Goal: Information Seeking & Learning: Find specific page/section

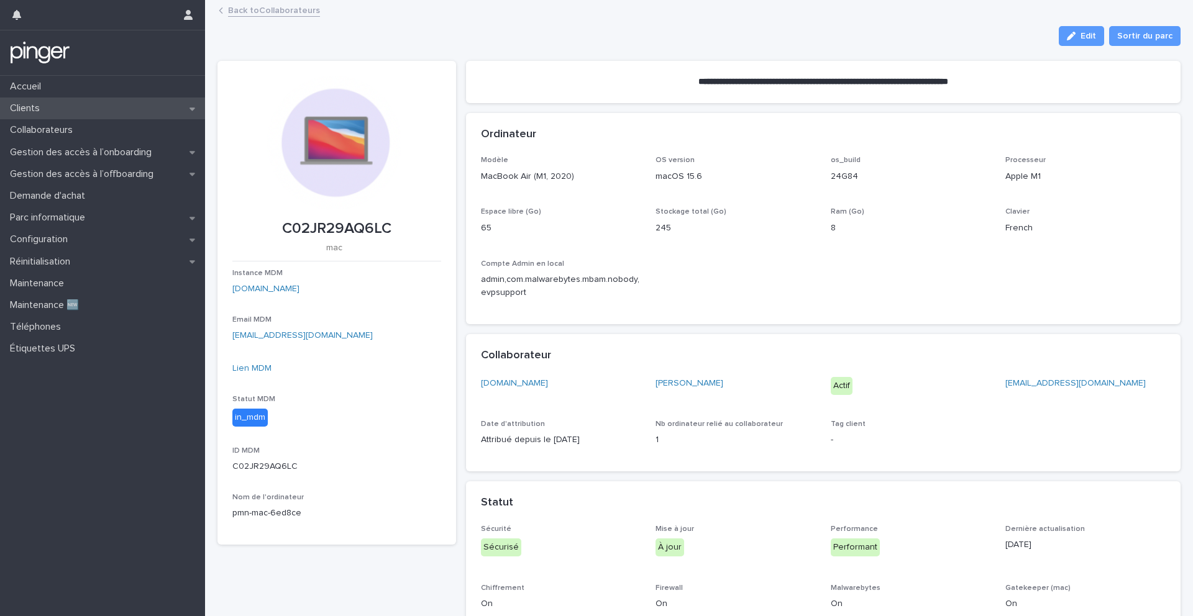
click at [43, 110] on p "Clients" at bounding box center [27, 109] width 45 height 12
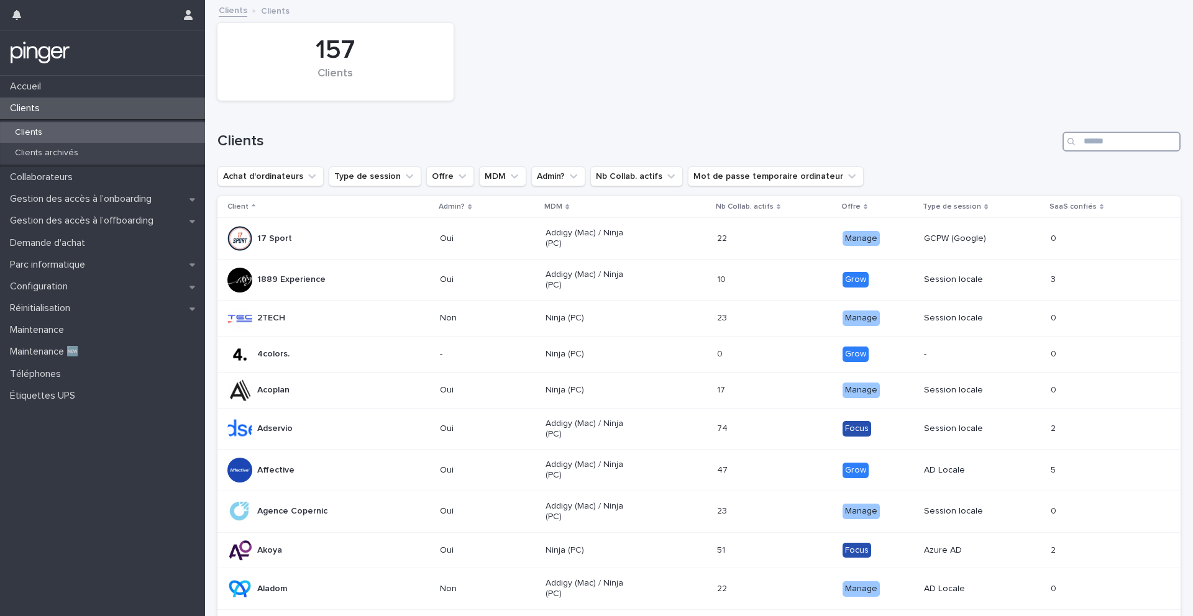
click at [894, 145] on input "Search" at bounding box center [1121, 142] width 118 height 20
type input "******"
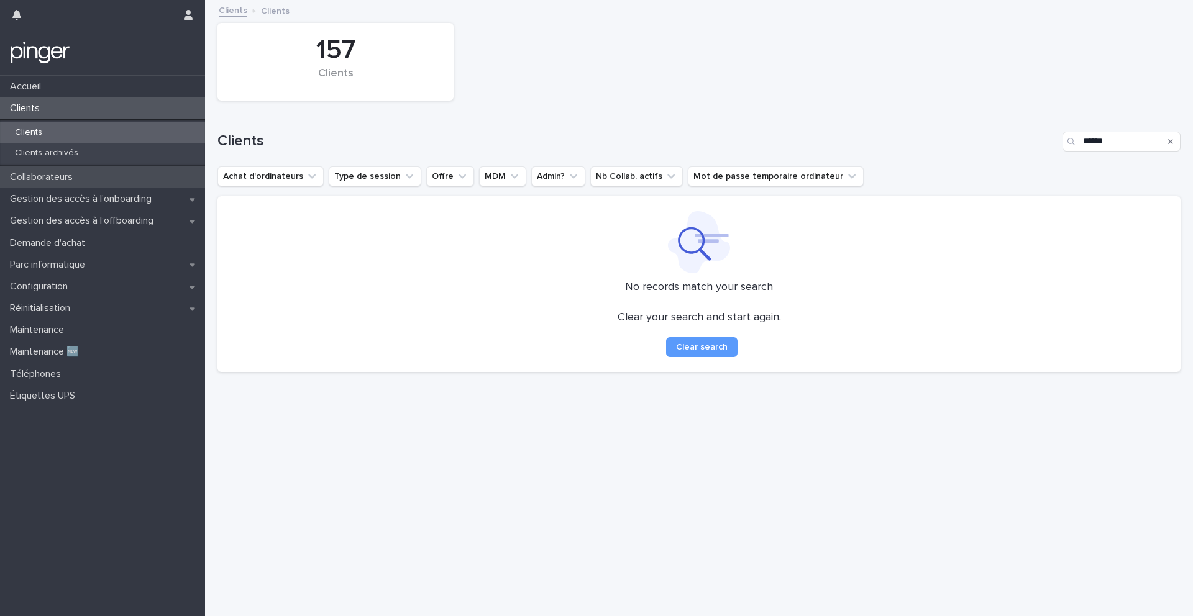
click at [50, 178] on p "Collaborateurs" at bounding box center [44, 177] width 78 height 12
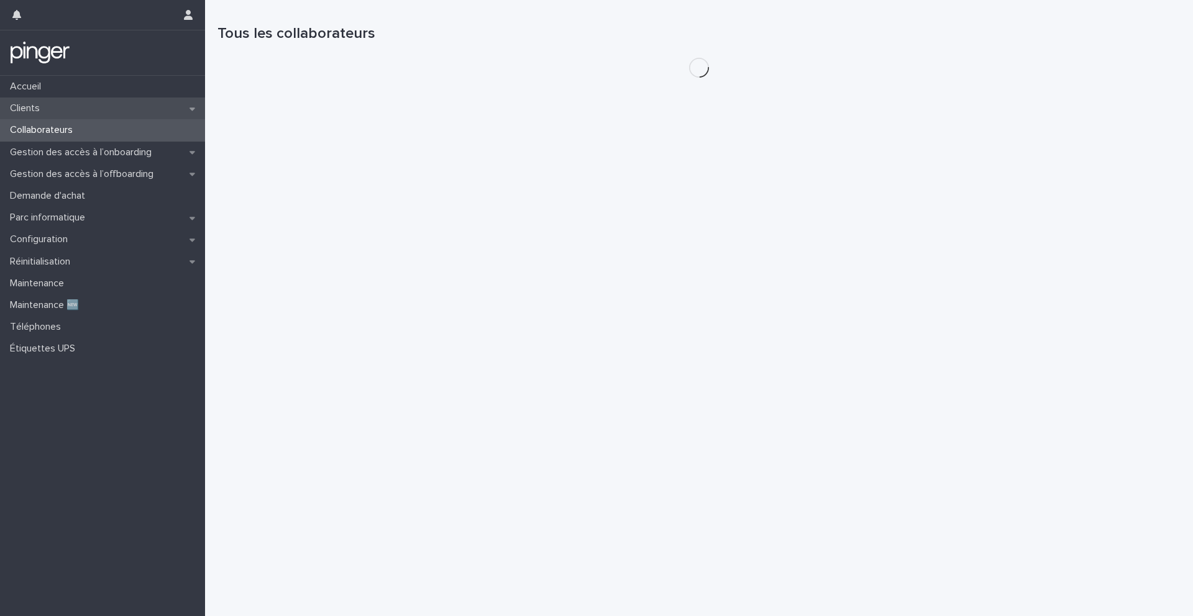
click at [34, 106] on p "Clients" at bounding box center [27, 109] width 45 height 12
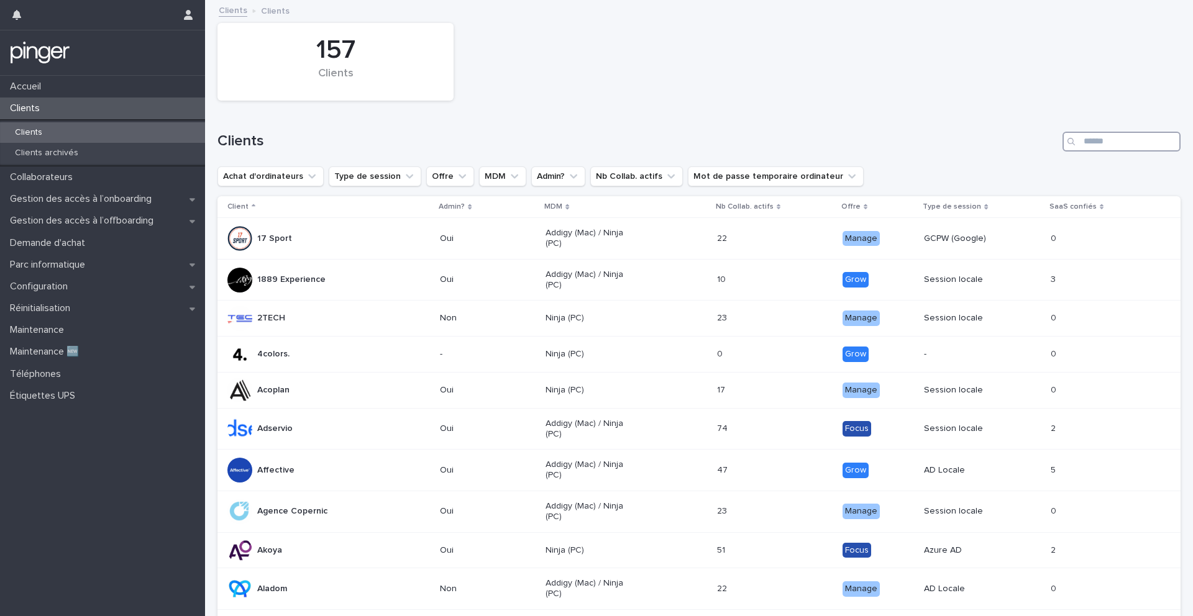
click at [894, 140] on input "Search" at bounding box center [1121, 142] width 118 height 20
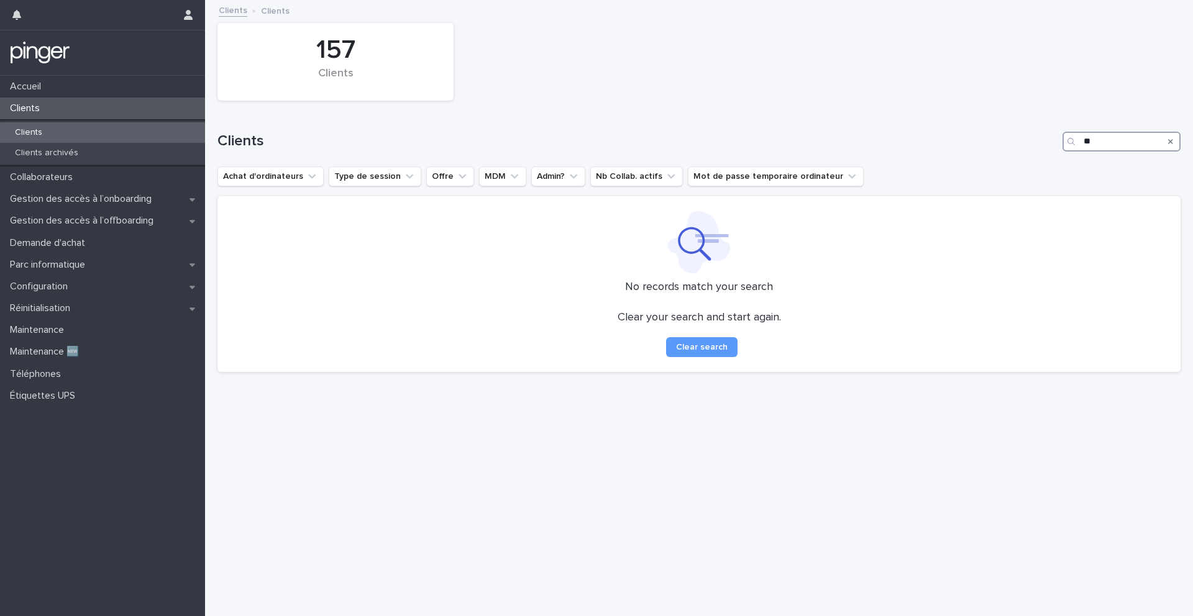
type input "*"
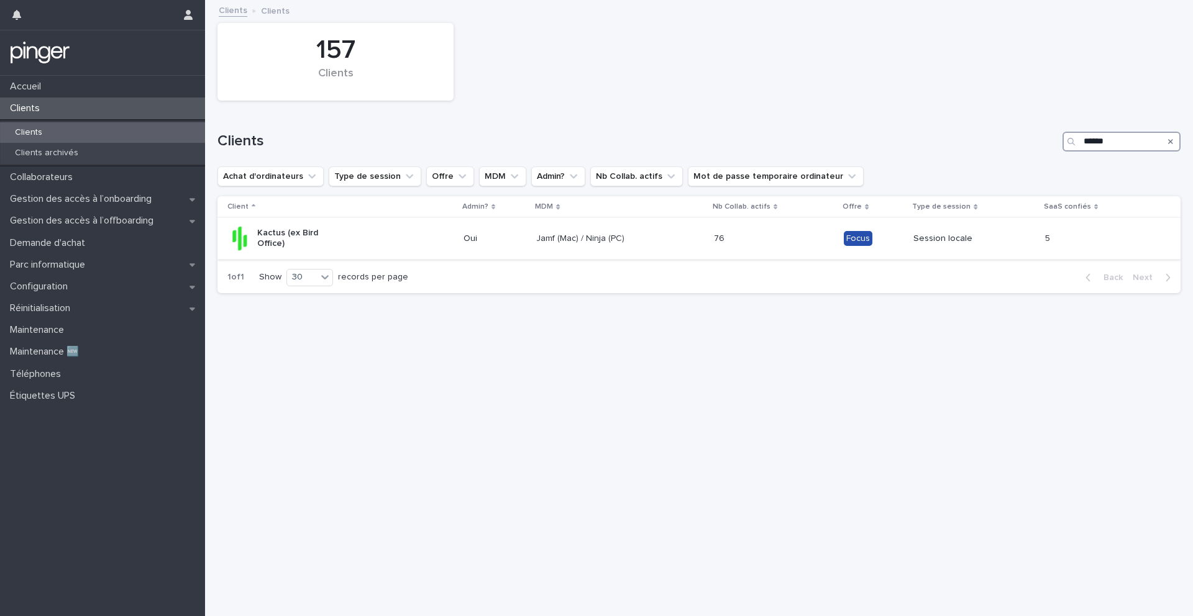
type input "******"
click at [685, 234] on div "Jamf (Mac) / Ninja (PC)" at bounding box center [619, 239] width 167 height 21
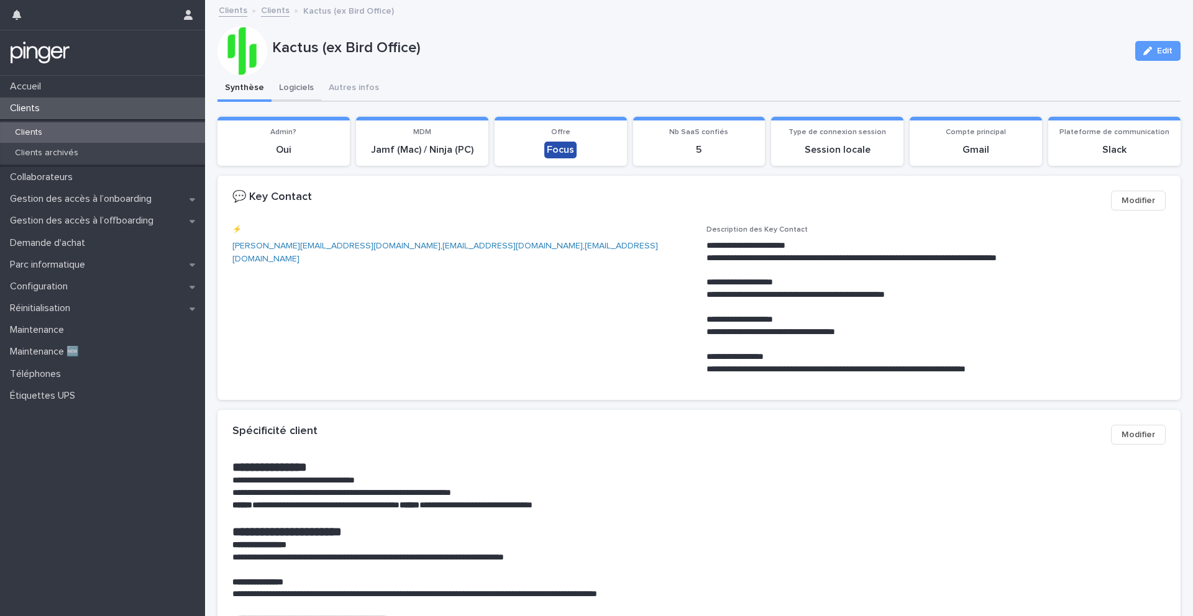
click at [292, 83] on button "Logiciels" at bounding box center [296, 89] width 50 height 26
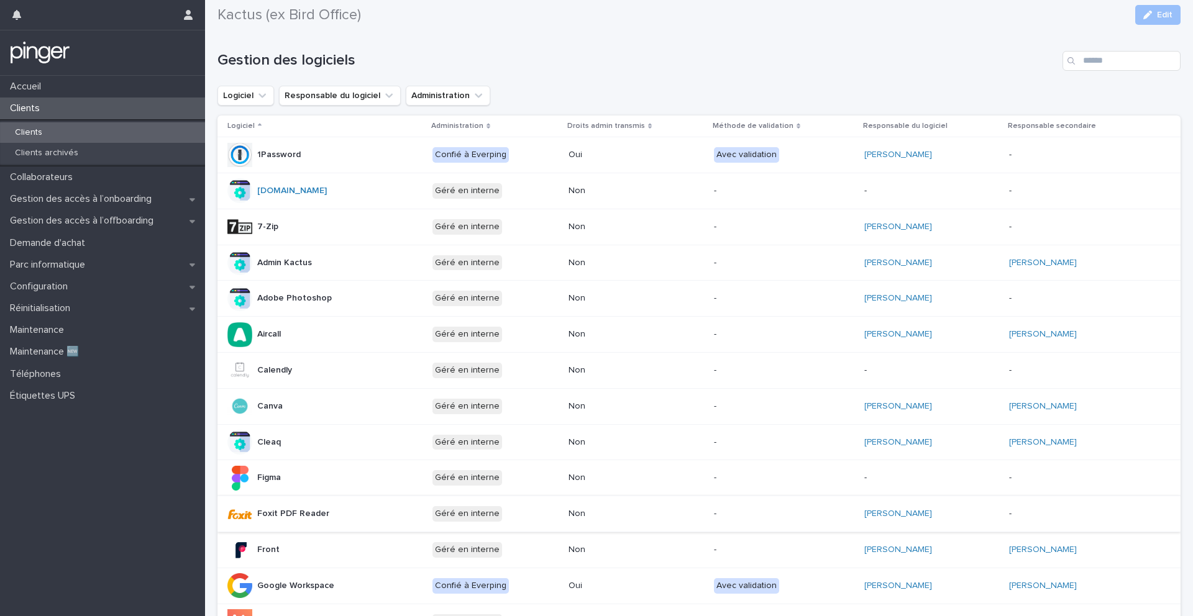
scroll to position [90, 0]
drag, startPoint x: 1099, startPoint y: 553, endPoint x: 847, endPoint y: 547, distance: 252.3
click at [847, 504] on tr "Front Géré en interne Non - Paul Averseng Rémi Radzikowski" at bounding box center [698, 550] width 963 height 36
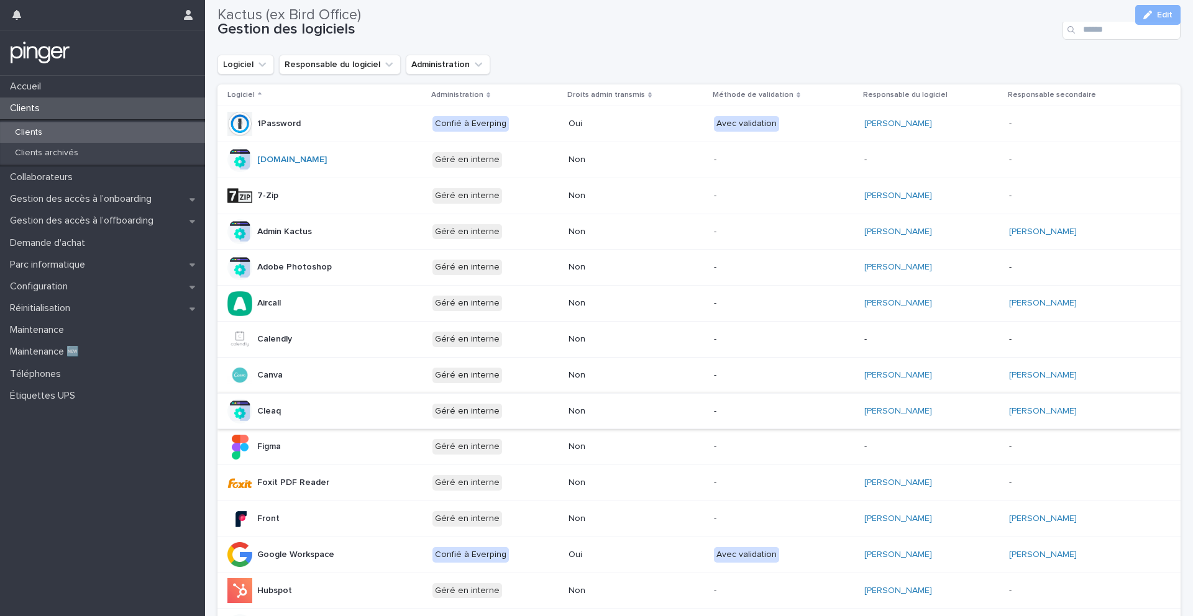
scroll to position [123, 0]
copy link "Paul Averseng"
drag, startPoint x: 859, startPoint y: 519, endPoint x: 232, endPoint y: 511, distance: 627.5
click at [232, 504] on tr "Front Géré en interne Non - Paul Averseng Rémi Radzikowski" at bounding box center [698, 518] width 963 height 36
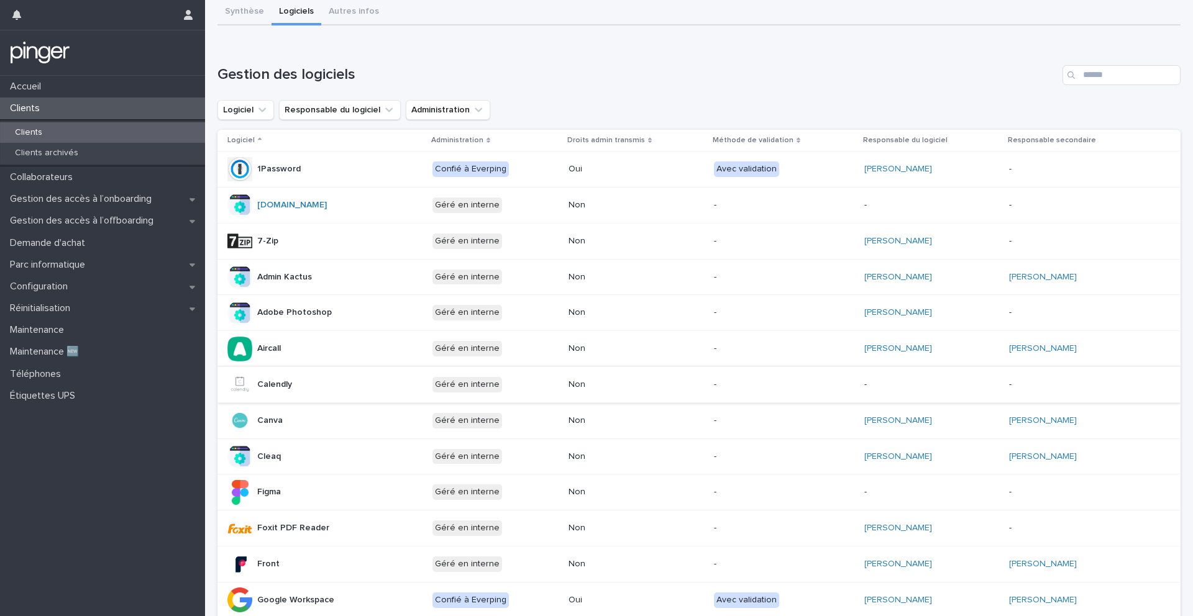
scroll to position [83, 0]
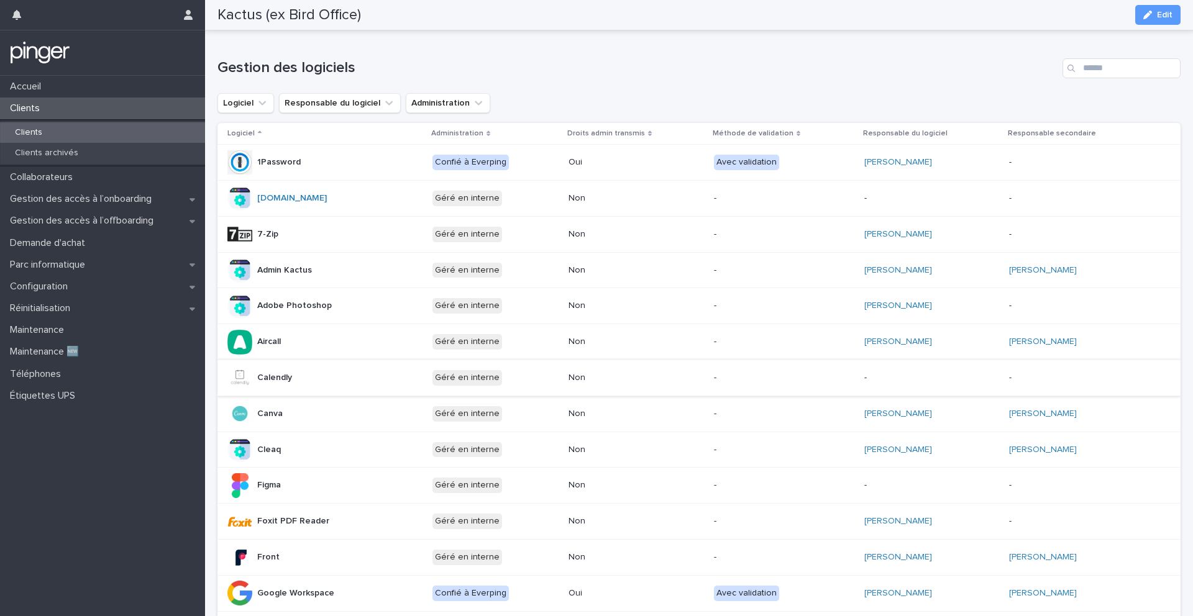
copy tr "Rémi Radzikowski"
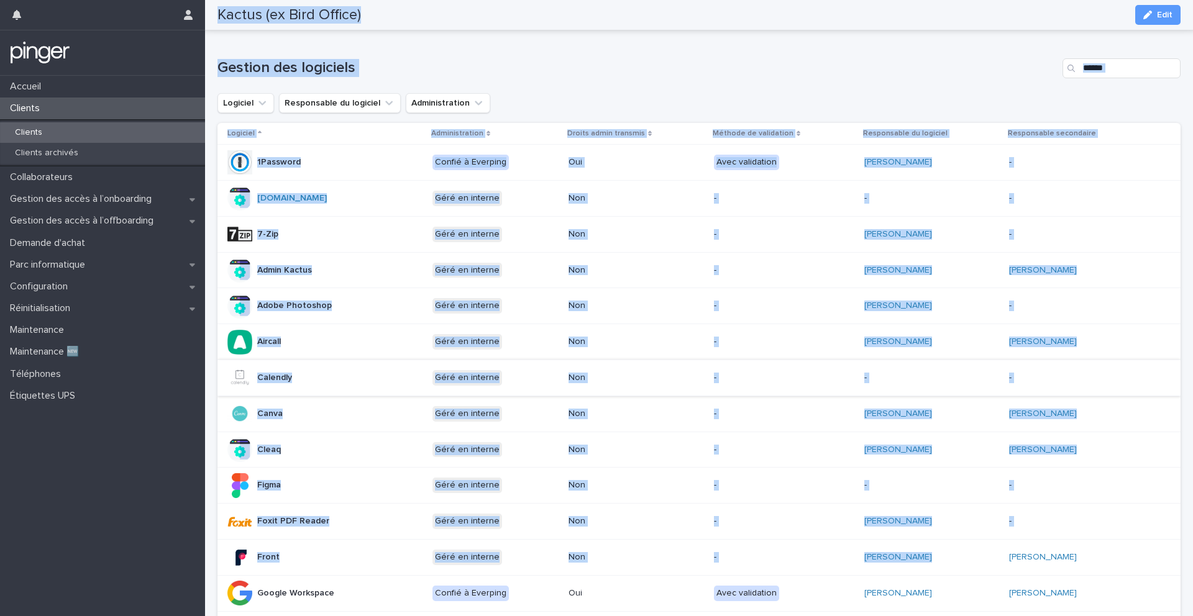
drag, startPoint x: 996, startPoint y: 559, endPoint x: 172, endPoint y: 539, distance: 824.1
click at [205, 504] on div "Accueil Clients Clients Clients archivés Collaborateurs Gestion des accès à l’o…" at bounding box center [699, 519] width 988 height 1205
click at [172, 504] on div "Accueil Clients Clients Clients archivés Collaborateurs Gestion des accès à l’o…" at bounding box center [102, 346] width 205 height 541
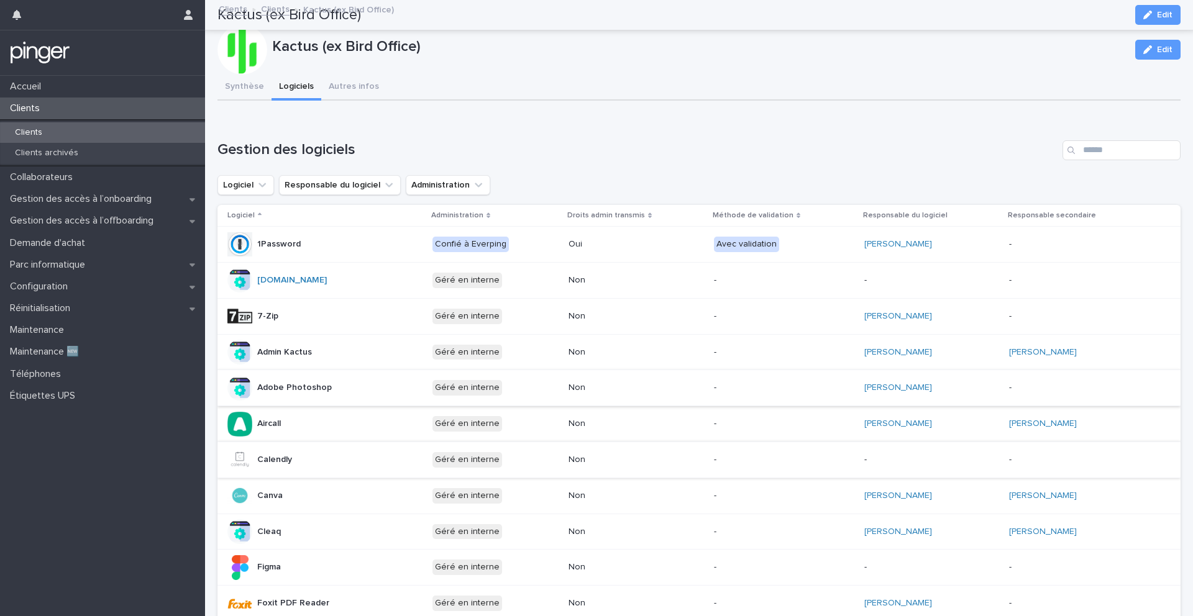
scroll to position [0, 0]
click at [45, 136] on p "Clients" at bounding box center [28, 132] width 47 height 11
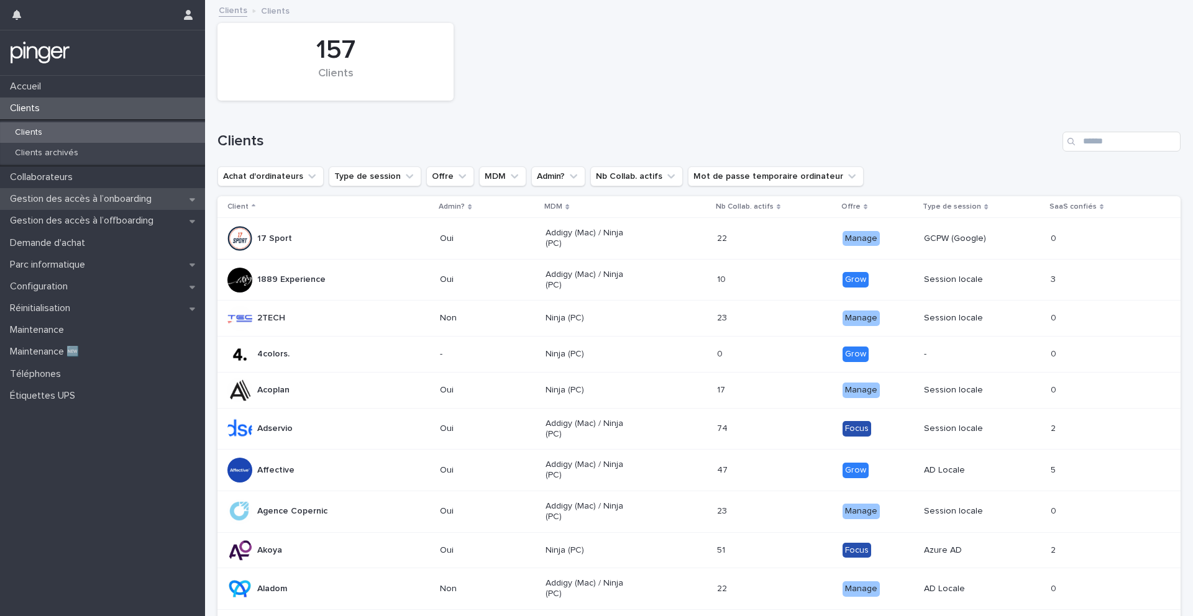
click at [101, 196] on p "Gestion des accès à l’onboarding" at bounding box center [83, 199] width 157 height 12
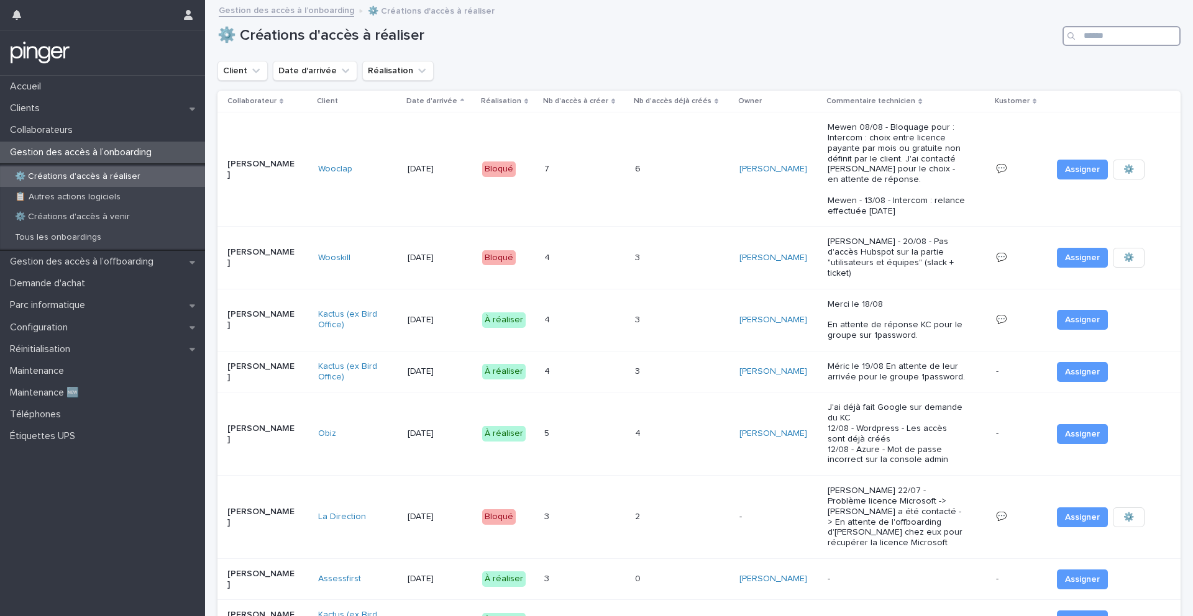
click at [894, 34] on input "Search" at bounding box center [1121, 36] width 118 height 20
click at [621, 311] on div "4 4" at bounding box center [584, 320] width 81 height 21
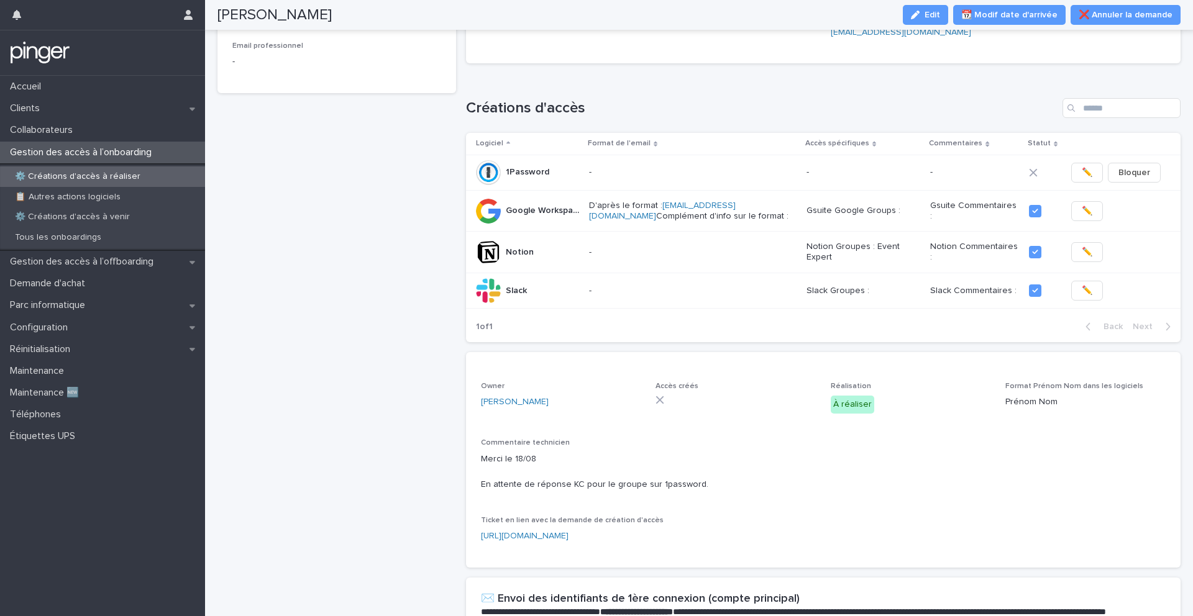
scroll to position [221, 0]
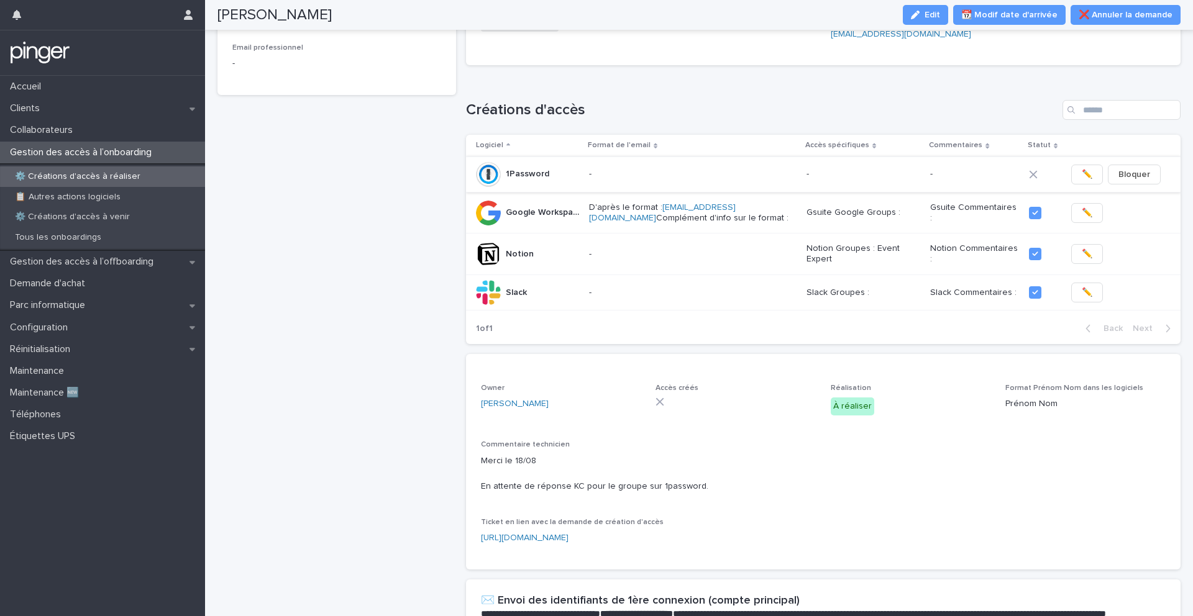
click at [894, 177] on span "Bloquer" at bounding box center [1134, 174] width 32 height 12
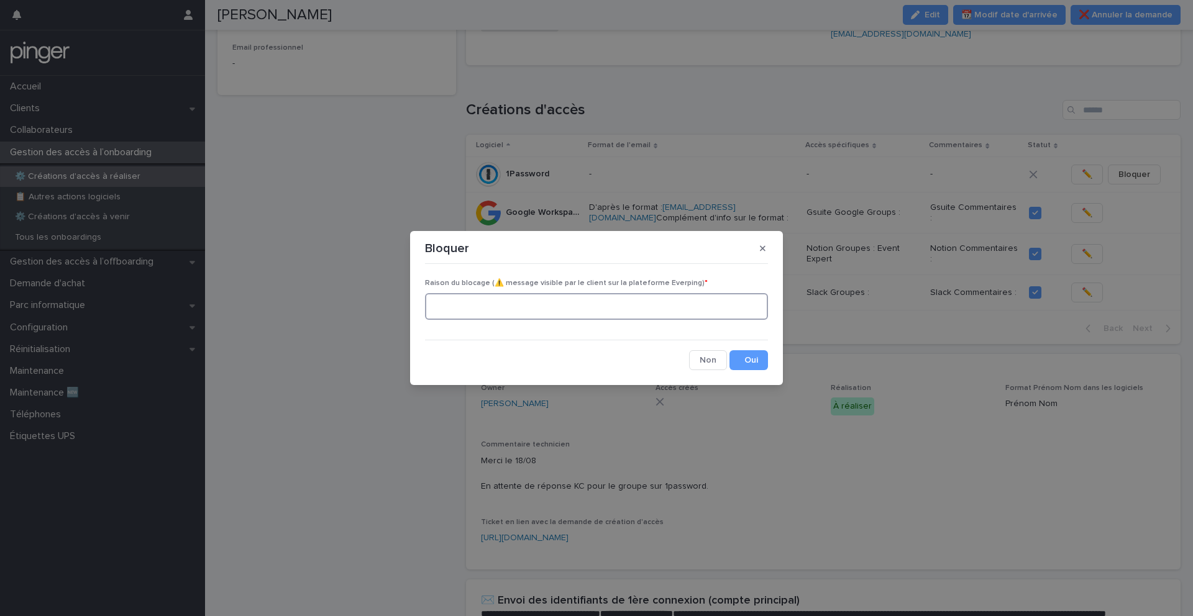
click at [473, 306] on textarea at bounding box center [596, 306] width 343 height 27
type textarea "*"
click at [708, 363] on button "Cancel" at bounding box center [708, 360] width 38 height 20
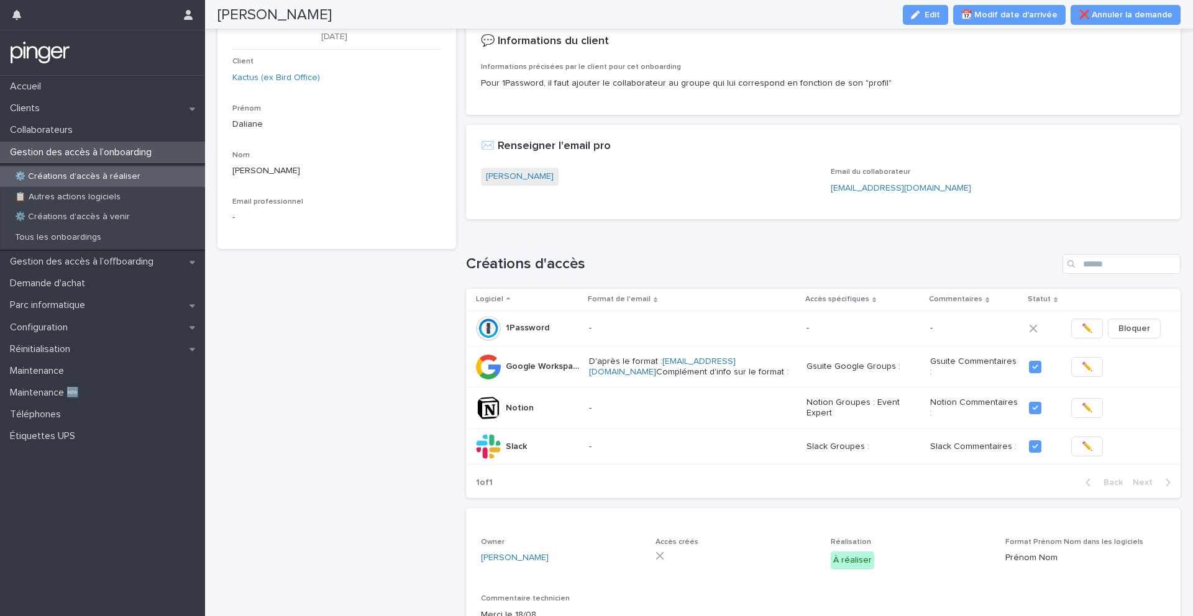
scroll to position [0, 0]
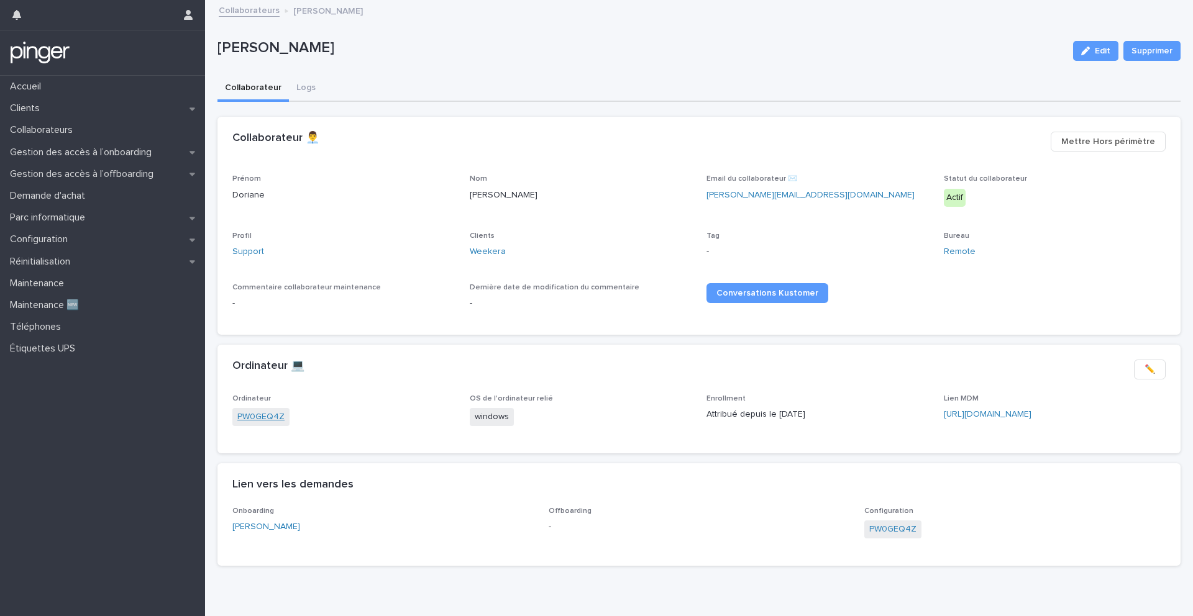
click at [270, 418] on link "PW0GEQ4Z" at bounding box center [260, 417] width 47 height 13
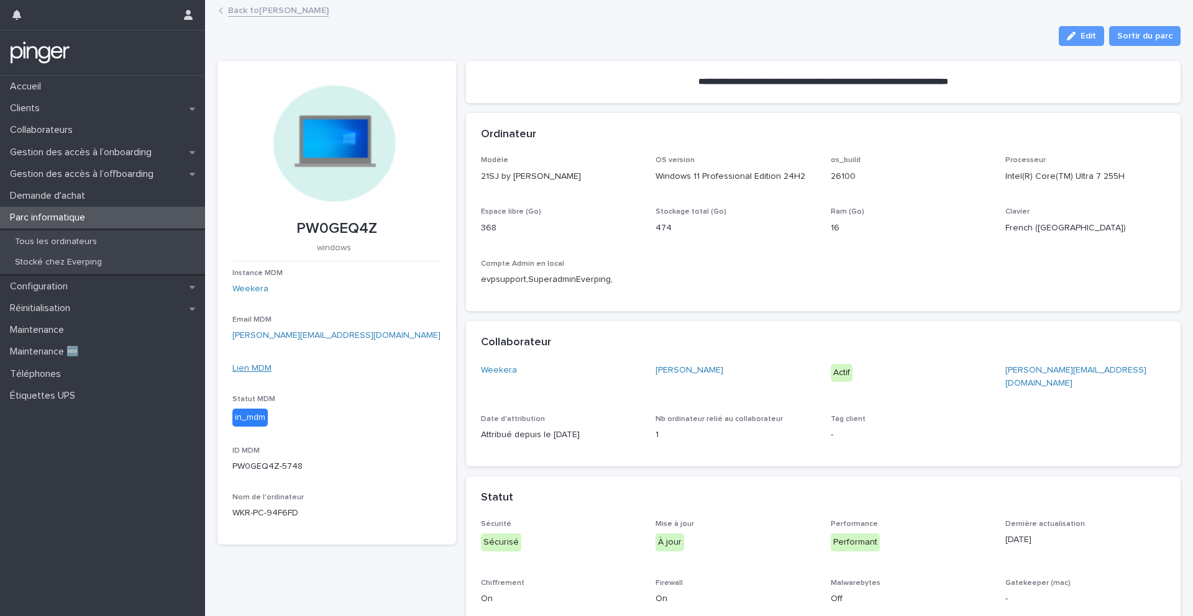
click at [247, 372] on link "Lien MDM" at bounding box center [251, 368] width 39 height 9
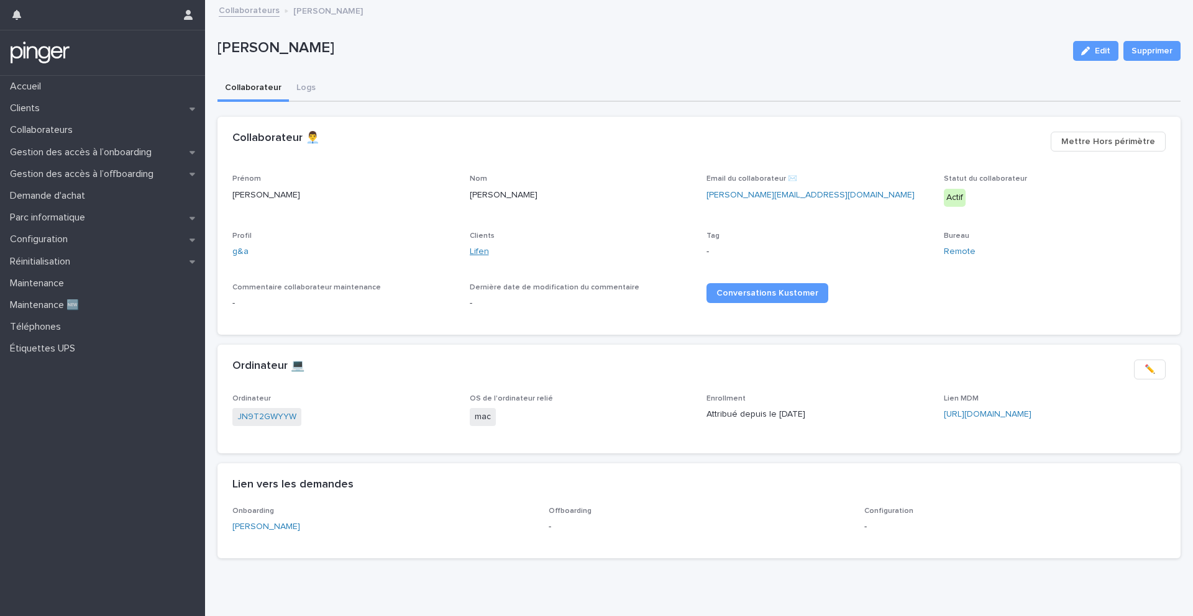
click at [478, 249] on link "Lifen" at bounding box center [479, 251] width 19 height 13
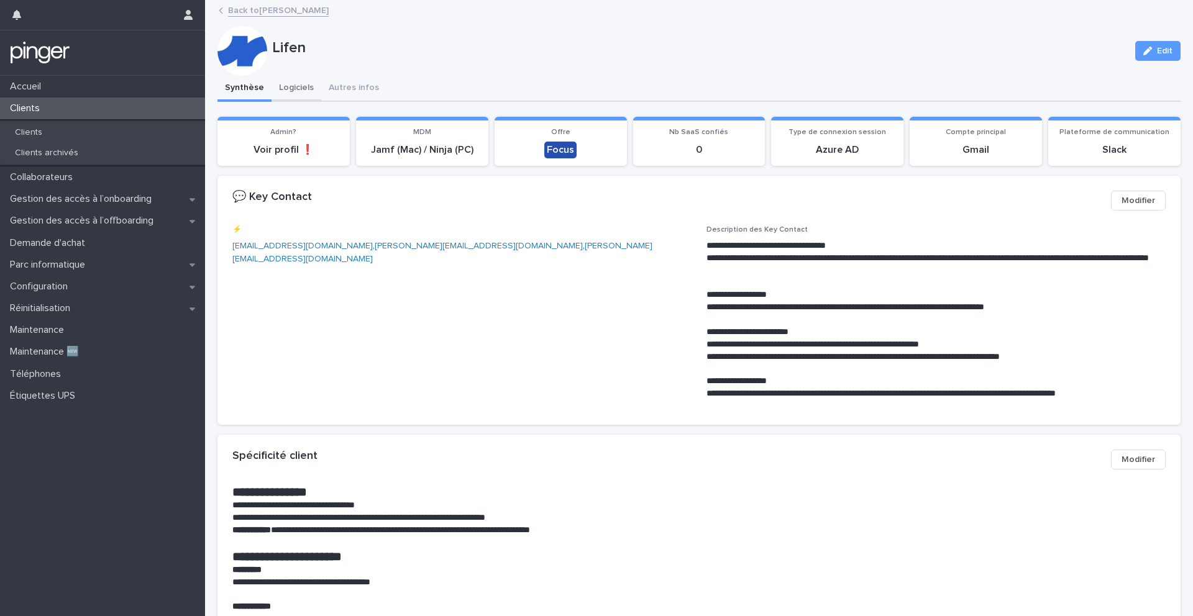
click at [282, 84] on button "Logiciels" at bounding box center [296, 89] width 50 height 26
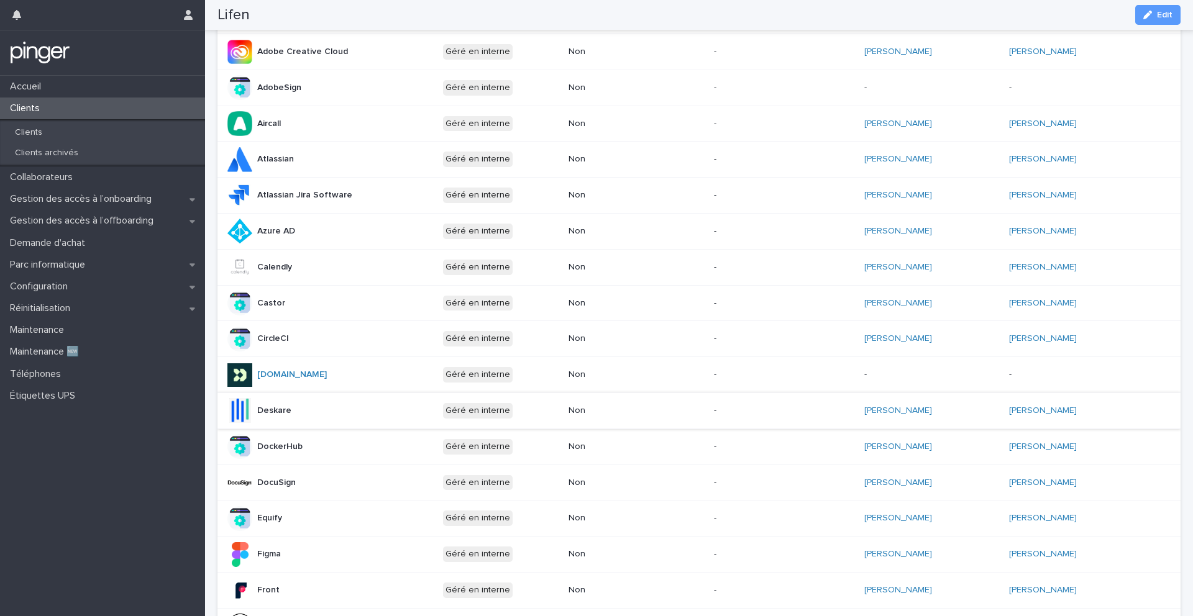
scroll to position [63, 0]
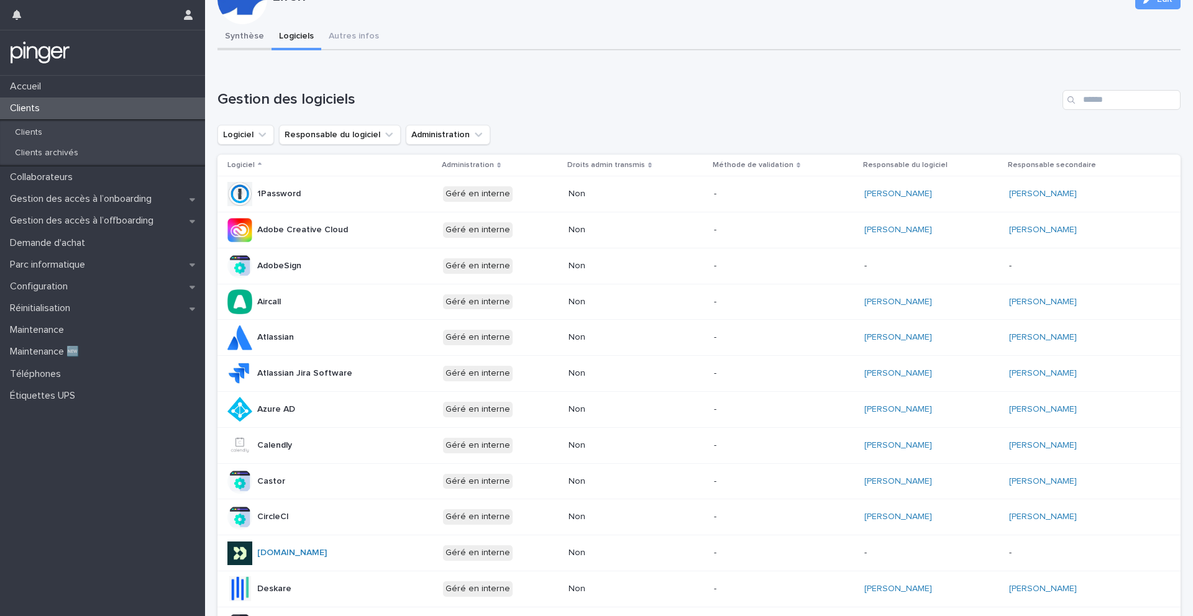
click at [246, 41] on div "Synthèse Logiciels Autres infos Can't display tree at index 0 Loading... Saving…" at bounding box center [698, 481] width 963 height 914
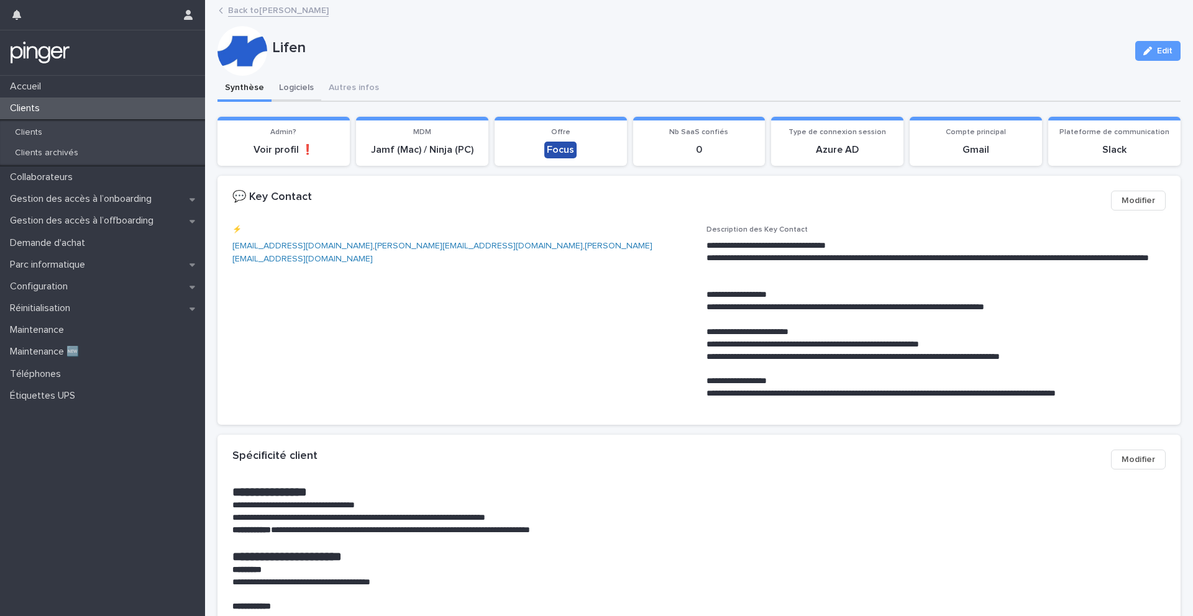
click at [290, 94] on button "Logiciels" at bounding box center [296, 89] width 50 height 26
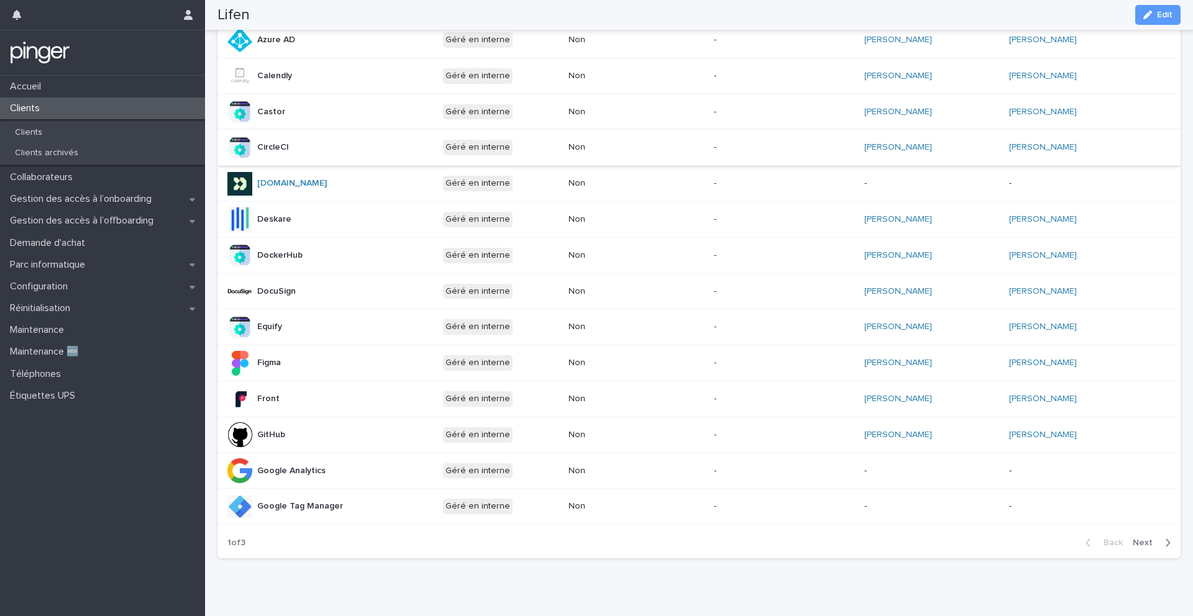
scroll to position [447, 0]
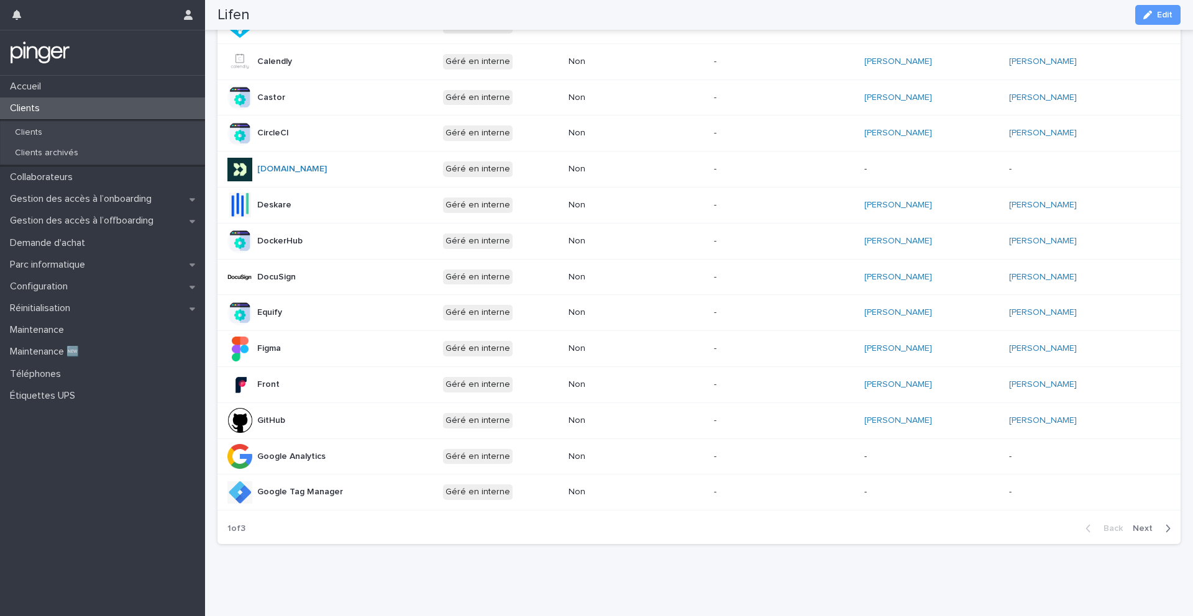
click at [1150, 528] on span "Next" at bounding box center [1146, 528] width 27 height 9
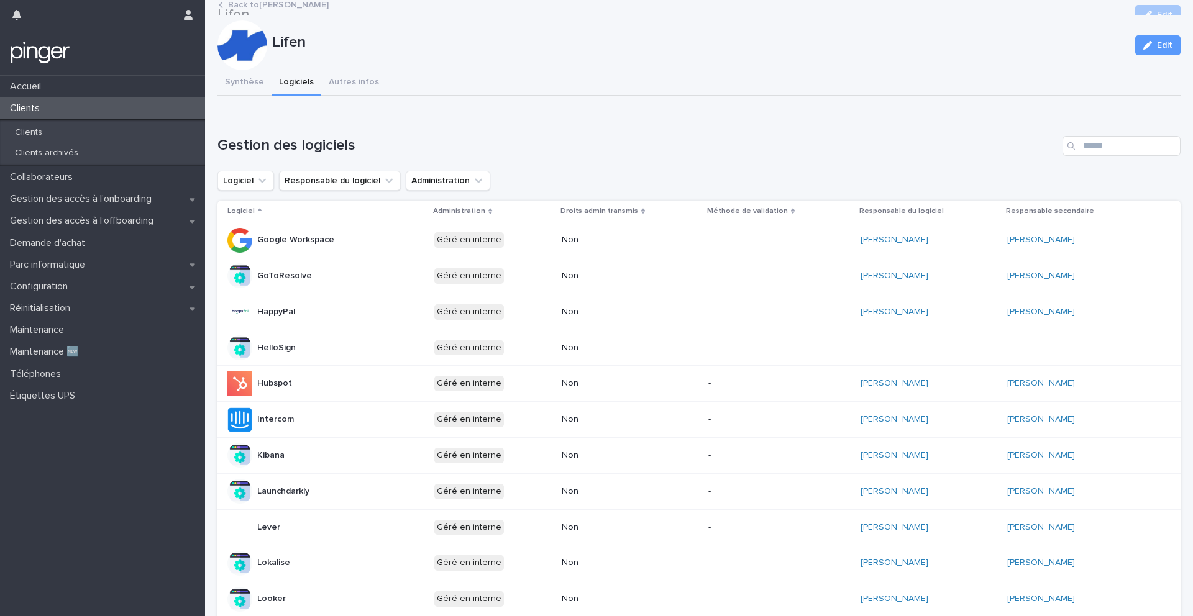
scroll to position [0, 0]
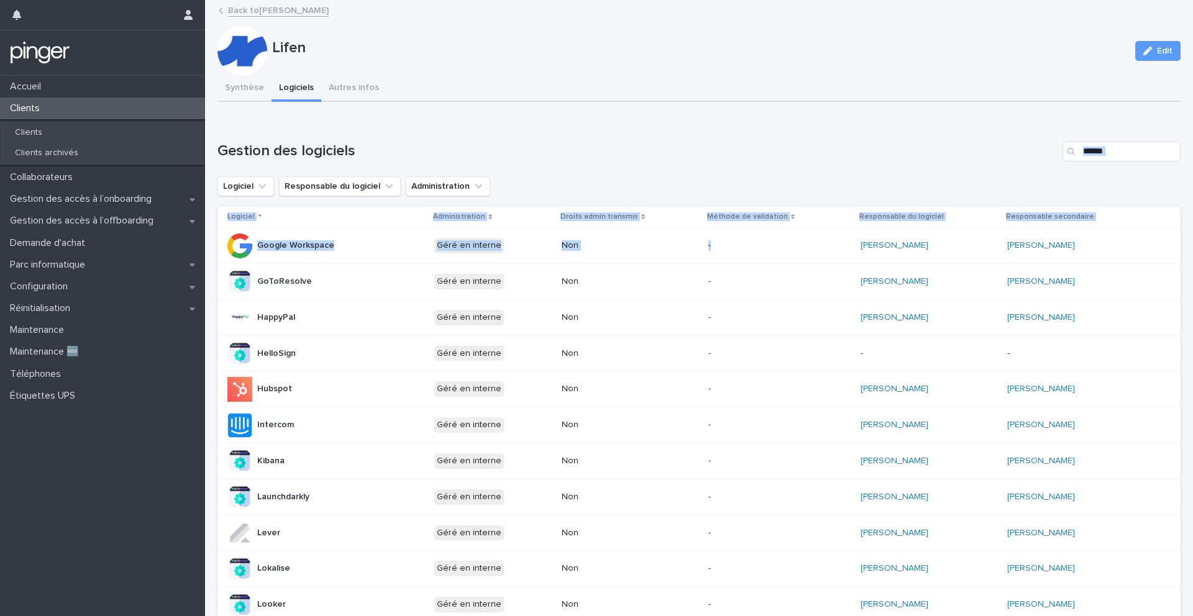
drag, startPoint x: 819, startPoint y: 247, endPoint x: 978, endPoint y: 148, distance: 187.6
click at [978, 148] on div "Gestion des logiciels Logiciel Responsable du logiciel Administration Logiciel …" at bounding box center [698, 561] width 963 height 838
click at [978, 148] on h1 "Gestion des logiciels" at bounding box center [637, 151] width 840 height 18
copy link "Guillaume Benchouka"
drag, startPoint x: 1072, startPoint y: 247, endPoint x: 988, endPoint y: 136, distance: 138.9
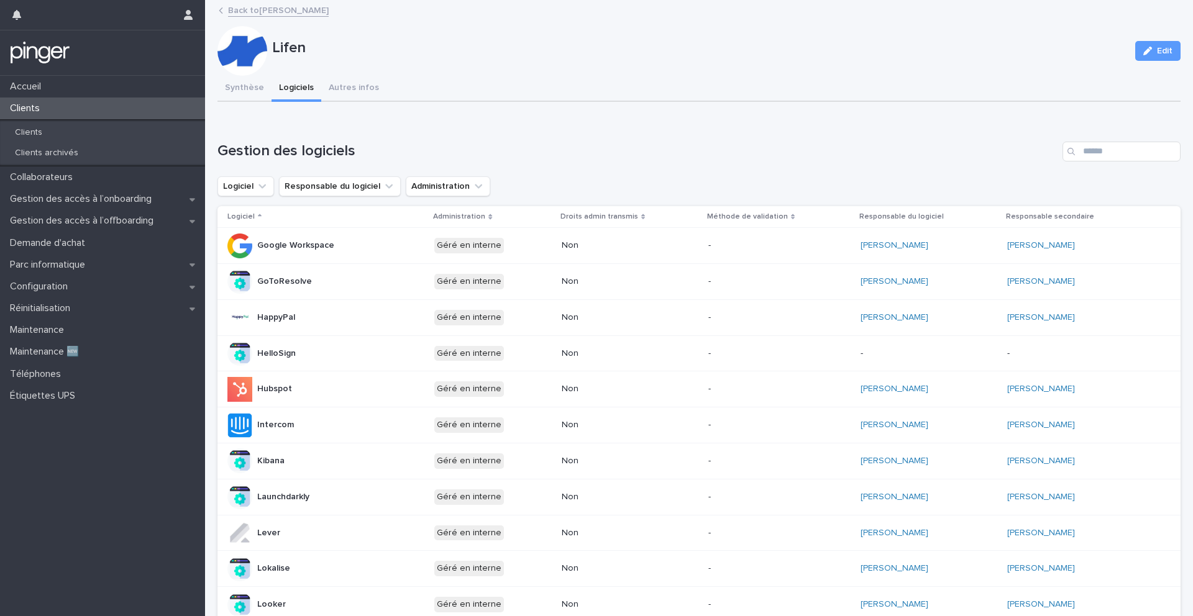
click at [988, 136] on div "Loading... Saving… Gestion des logiciels Logiciel Responsable du logiciel Admin…" at bounding box center [698, 553] width 963 height 873
click at [988, 137] on div "Loading... Saving… Gestion des logiciels Logiciel Responsable du logiciel Admin…" at bounding box center [698, 553] width 963 height 873
copy tr "Alexandre Heimburger"
drag, startPoint x: 925, startPoint y: 241, endPoint x: 831, endPoint y: 136, distance: 141.2
click at [831, 137] on div "Loading... Saving… Gestion des logiciels Logiciel Responsable du logiciel Admin…" at bounding box center [698, 553] width 963 height 873
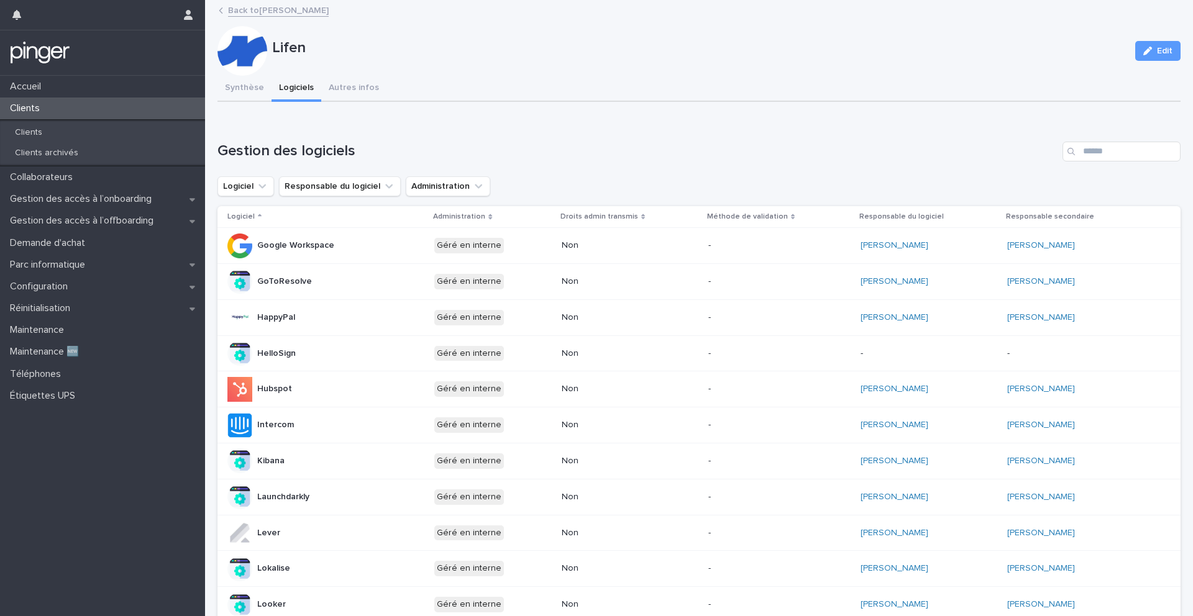
click at [831, 136] on div "Loading... Saving… Gestion des logiciels Logiciel Responsable du logiciel Admin…" at bounding box center [698, 553] width 963 height 873
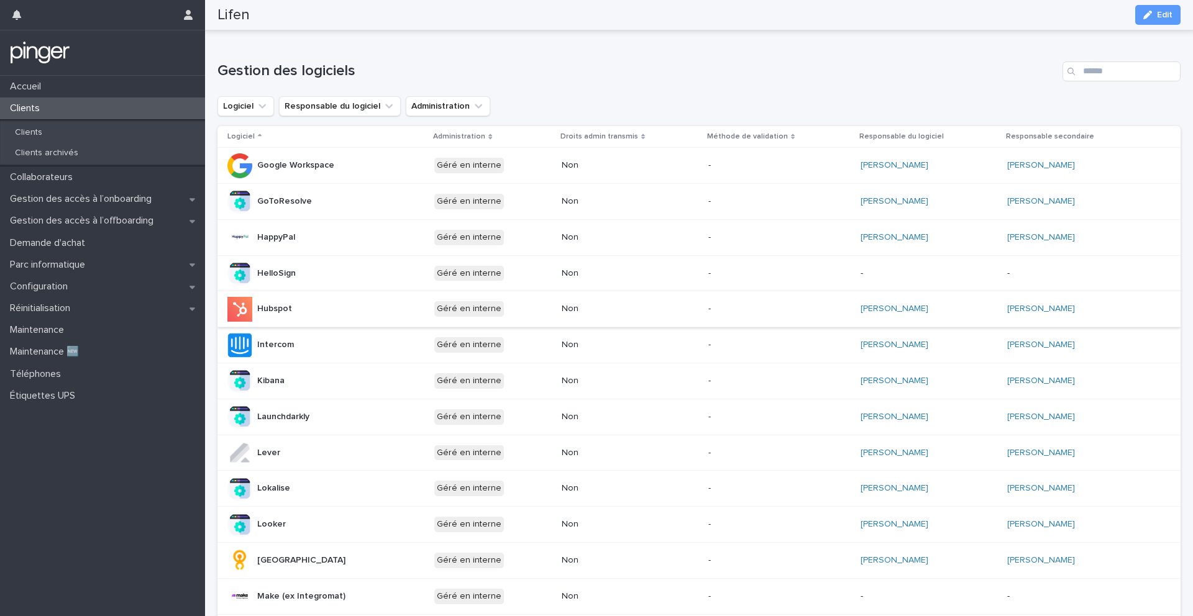
scroll to position [73, 0]
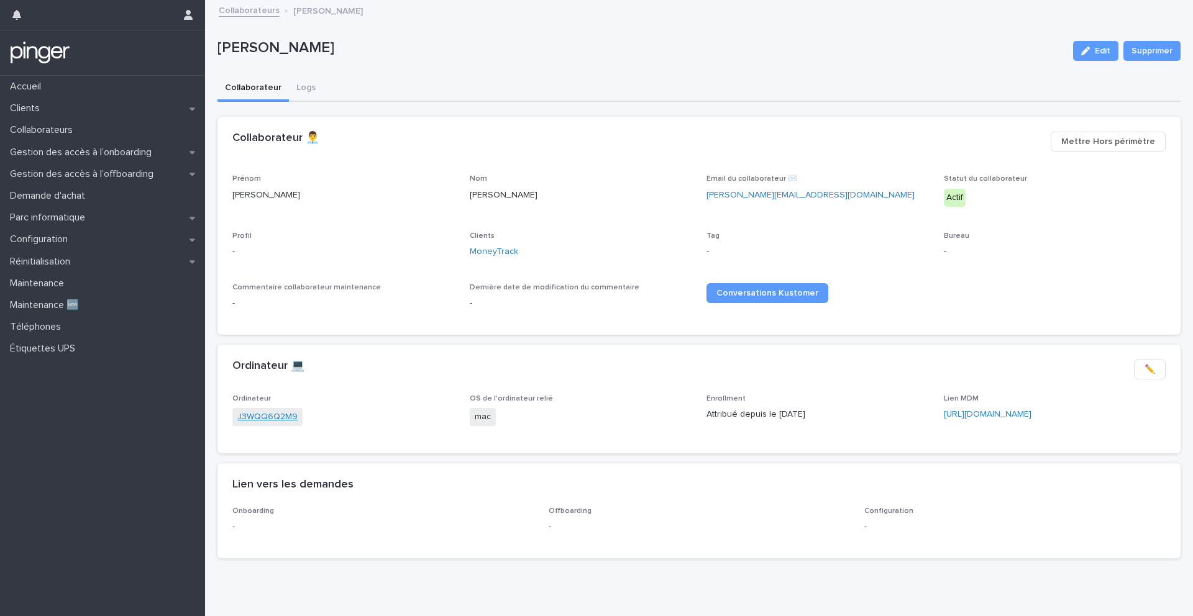
click at [260, 419] on link "J3WQQ6Q2M9" at bounding box center [267, 417] width 60 height 13
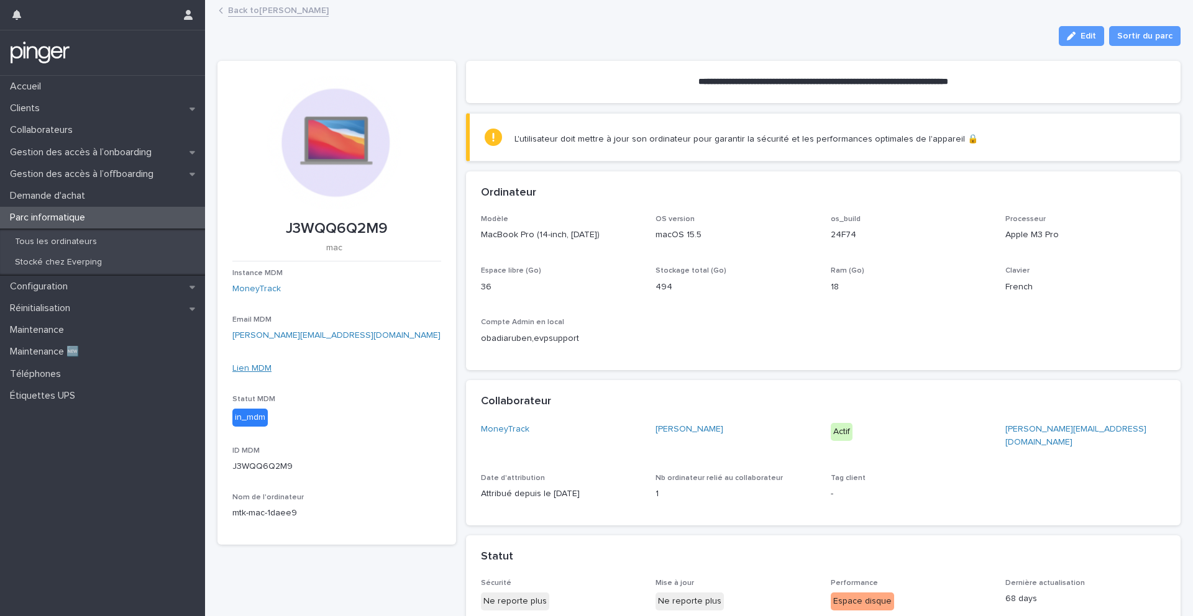
click at [255, 368] on link "Lien MDM" at bounding box center [251, 368] width 39 height 9
click at [48, 99] on div "Clients" at bounding box center [102, 109] width 205 height 22
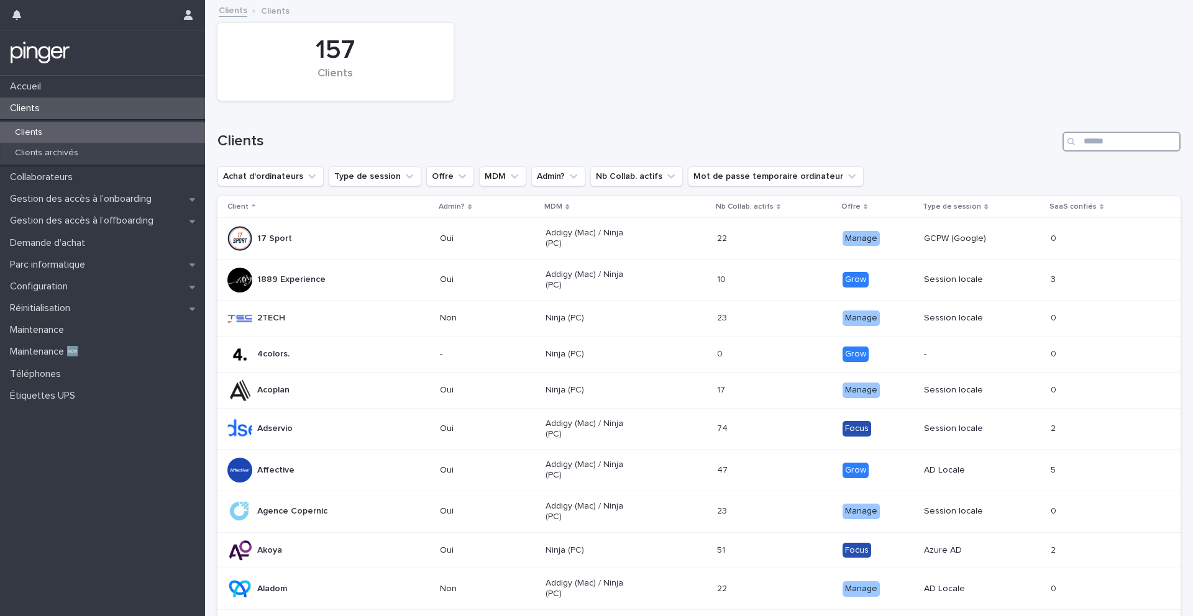
click at [1125, 150] on input "Search" at bounding box center [1121, 142] width 118 height 20
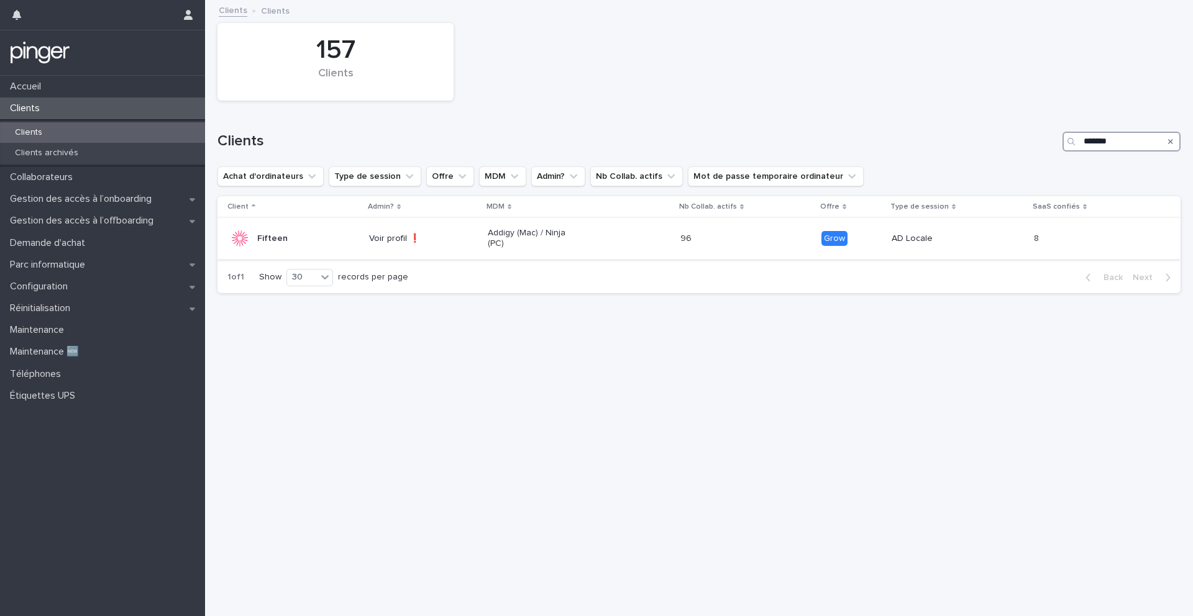
type input "*******"
click at [292, 247] on div "Fifteen" at bounding box center [293, 238] width 132 height 25
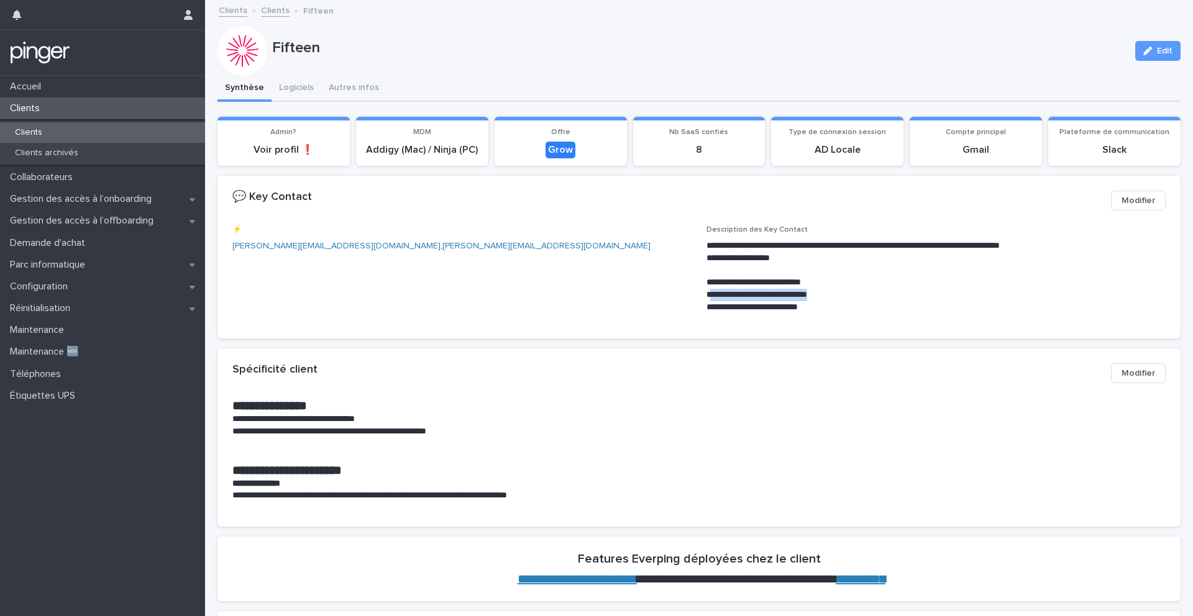
drag, startPoint x: 840, startPoint y: 296, endPoint x: 709, endPoint y: 296, distance: 131.1
click at [709, 296] on p "**********" at bounding box center [935, 295] width 459 height 12
drag, startPoint x: 706, startPoint y: 281, endPoint x: 783, endPoint y: 281, distance: 77.0
click at [783, 281] on p "**********" at bounding box center [935, 282] width 459 height 12
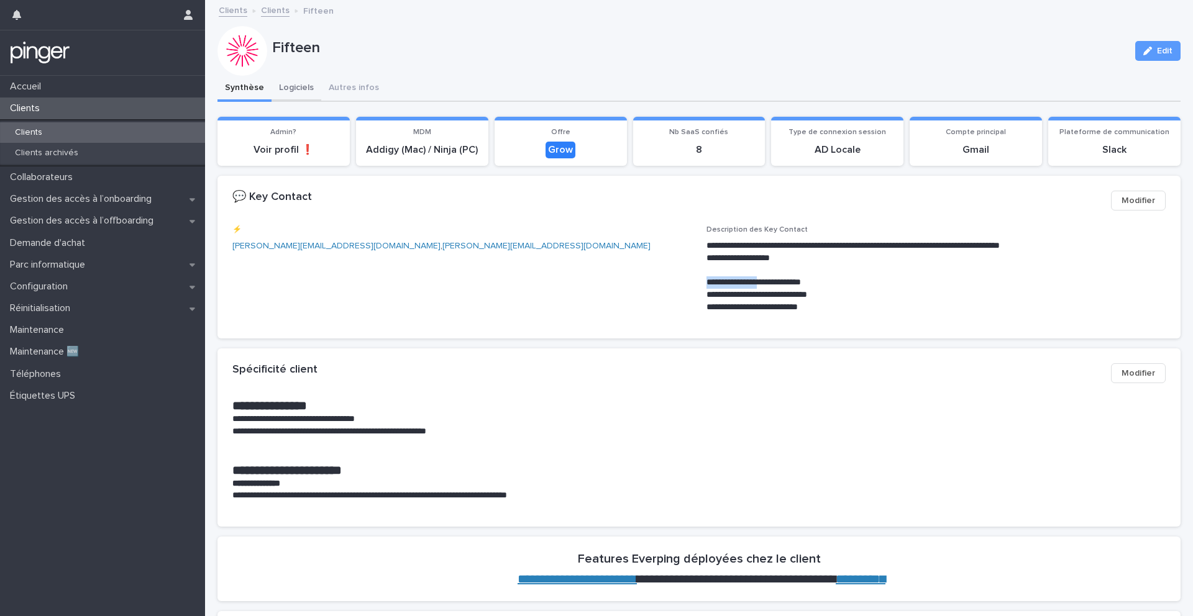
click at [299, 93] on button "Logiciels" at bounding box center [296, 89] width 50 height 26
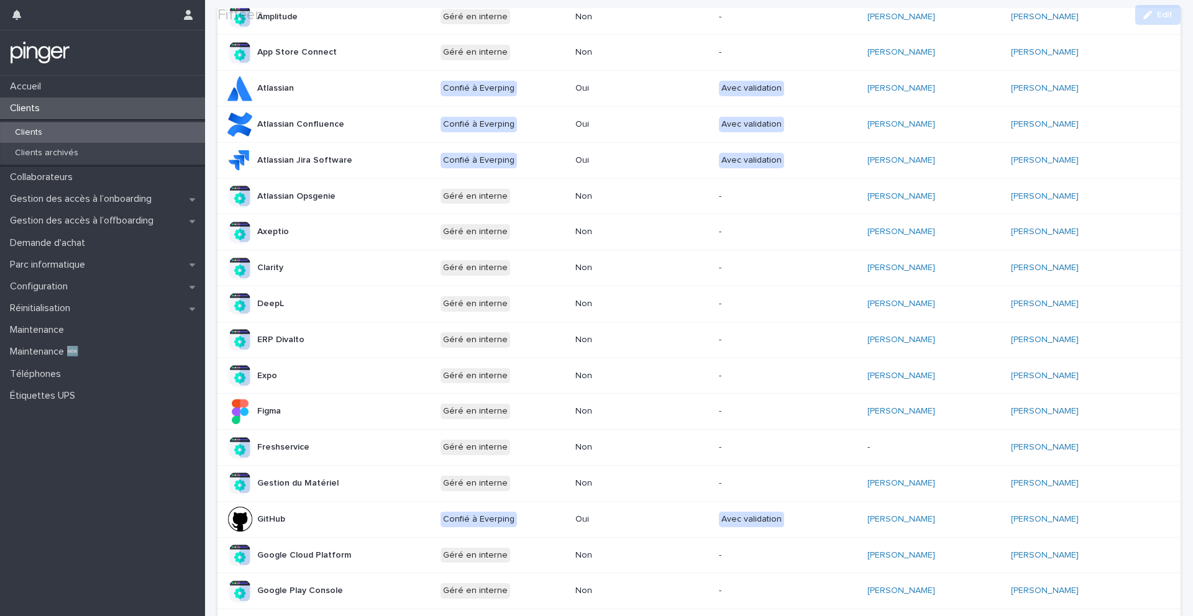
scroll to position [436, 0]
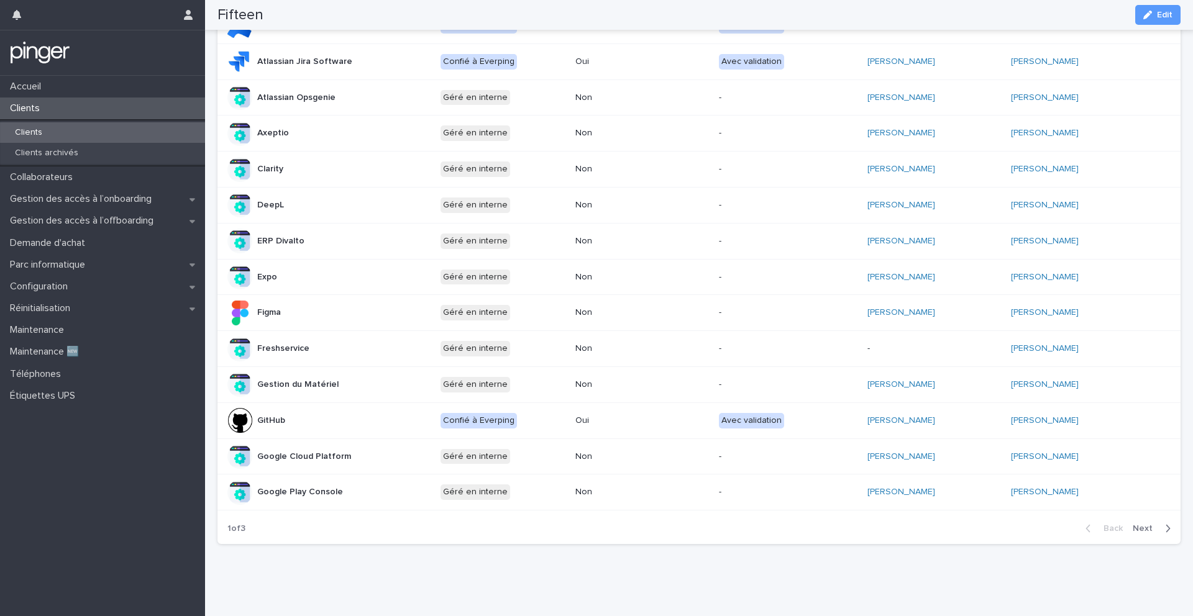
click at [1147, 532] on span "Next" at bounding box center [1146, 528] width 27 height 9
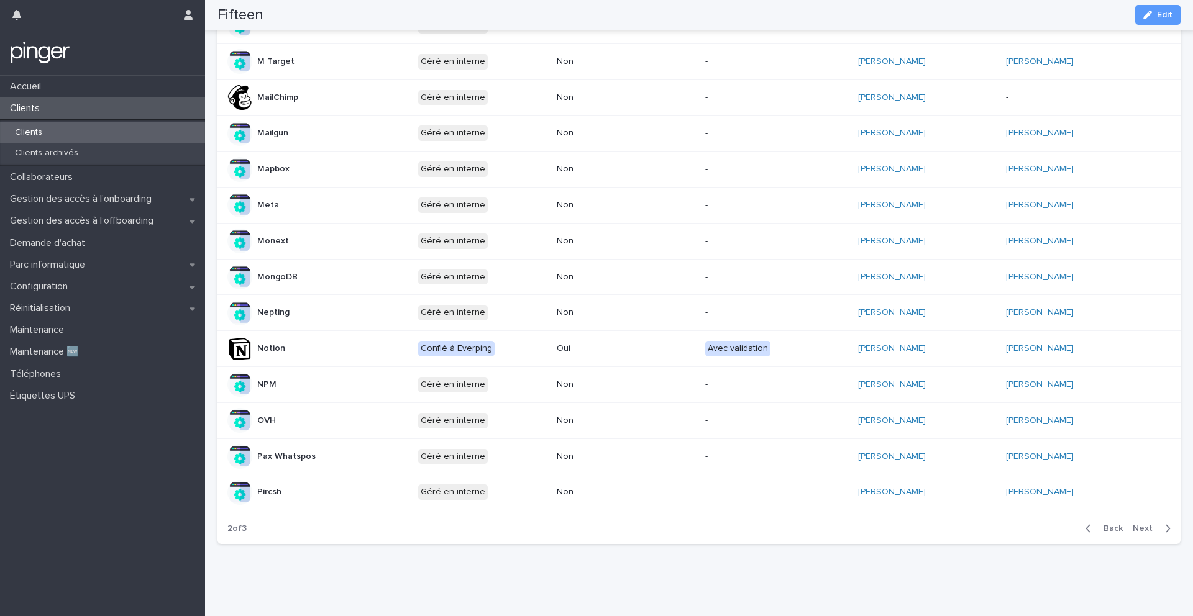
click at [1151, 529] on span "Next" at bounding box center [1146, 528] width 27 height 9
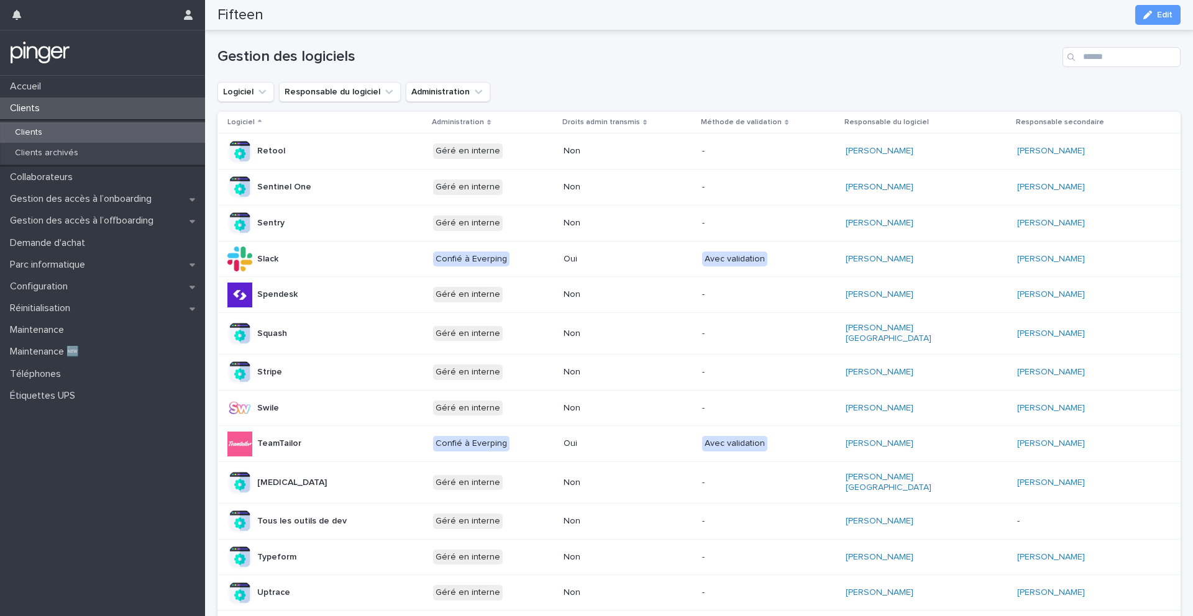
scroll to position [92, 0]
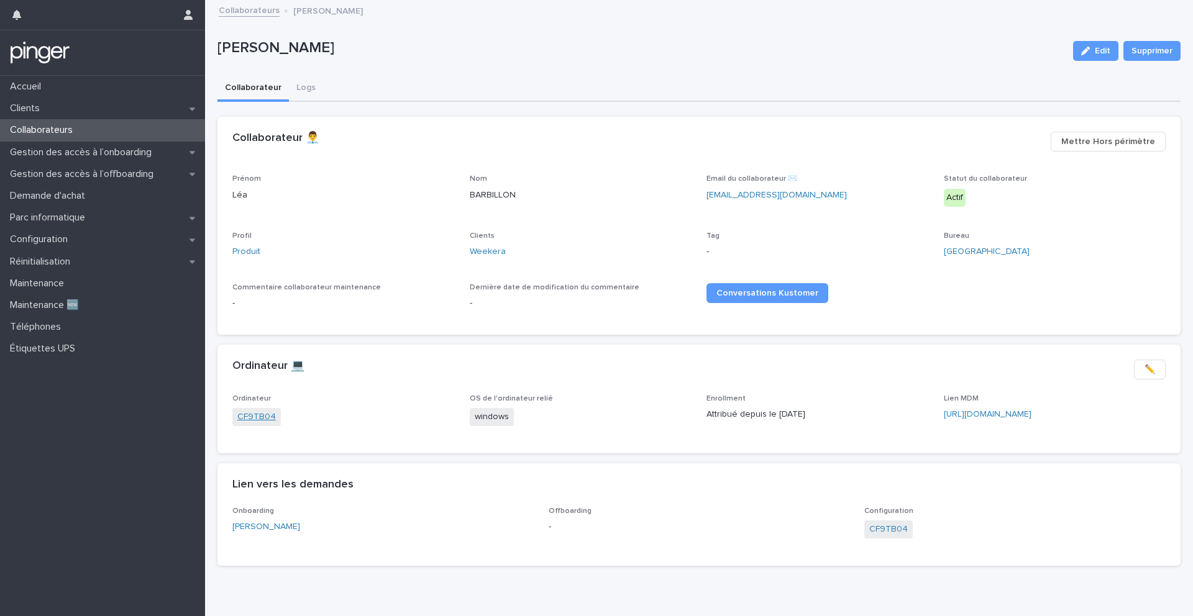
click at [258, 421] on link "CF9TB04" at bounding box center [256, 417] width 39 height 13
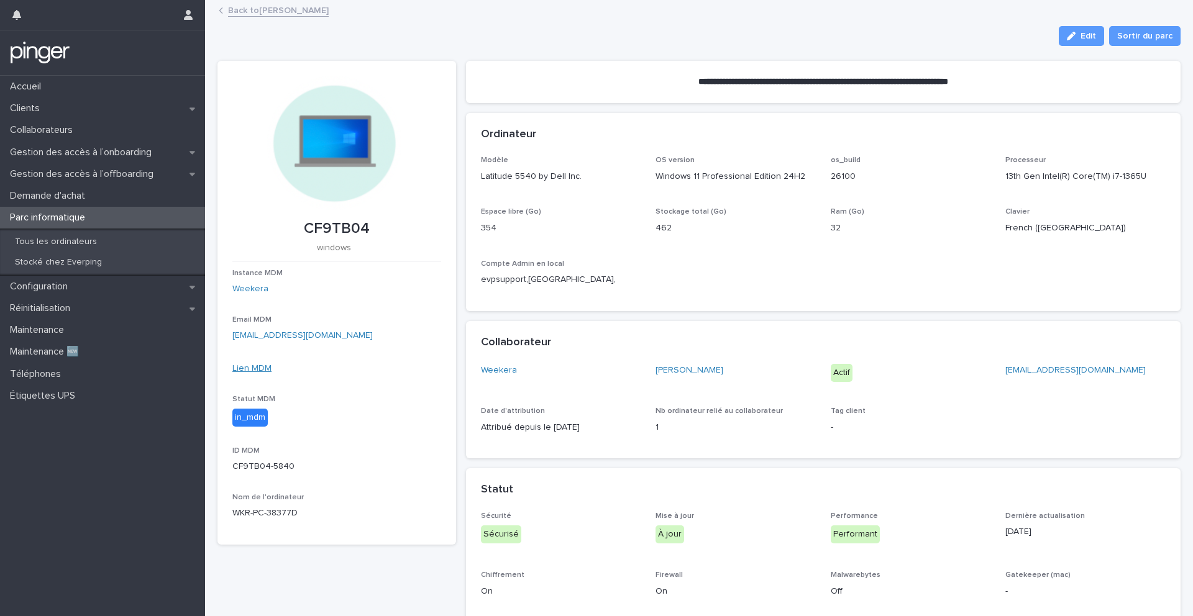
click at [252, 371] on link "Lien MDM" at bounding box center [251, 368] width 39 height 9
click at [35, 111] on p "Clients" at bounding box center [27, 109] width 45 height 12
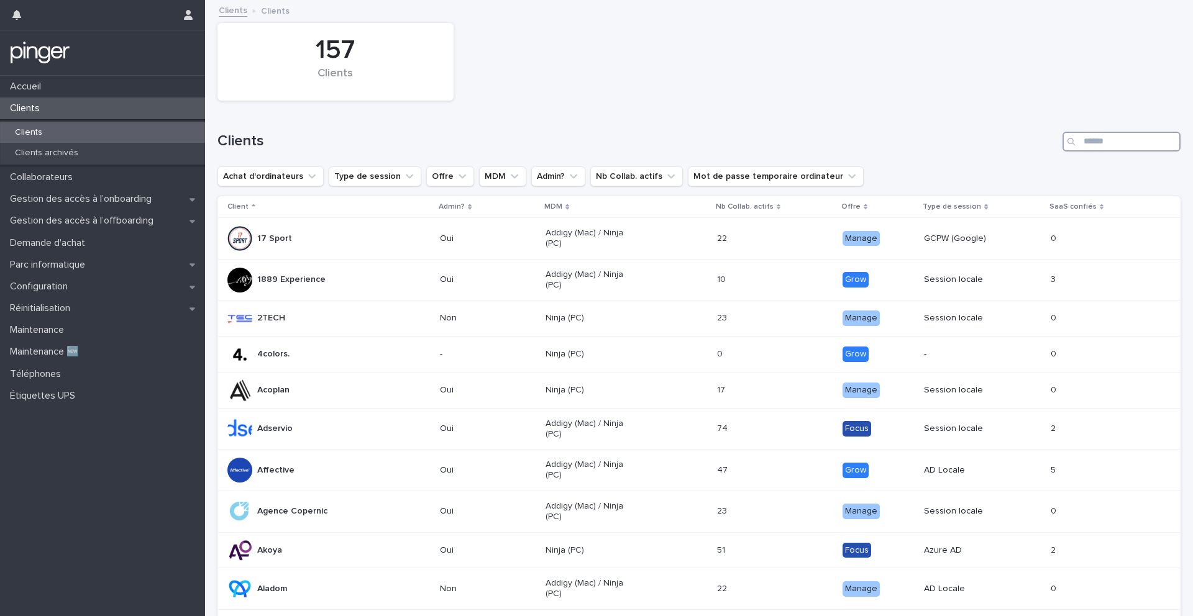
click at [1110, 148] on input "Search" at bounding box center [1121, 142] width 118 height 20
type input "*******"
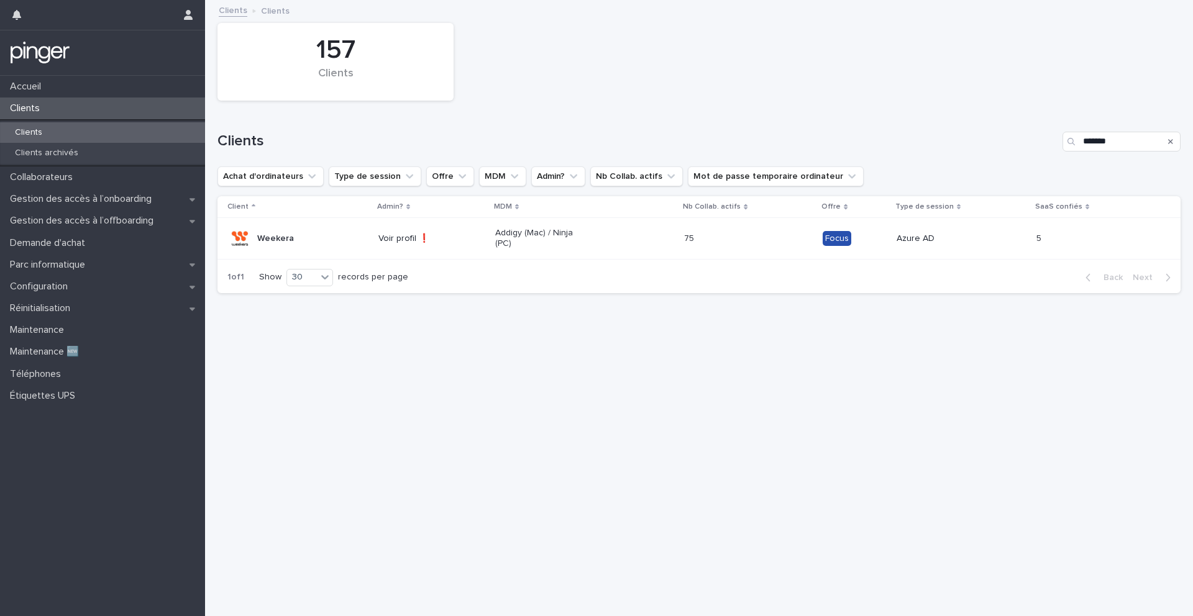
click at [330, 244] on div "Weekera" at bounding box center [297, 238] width 141 height 25
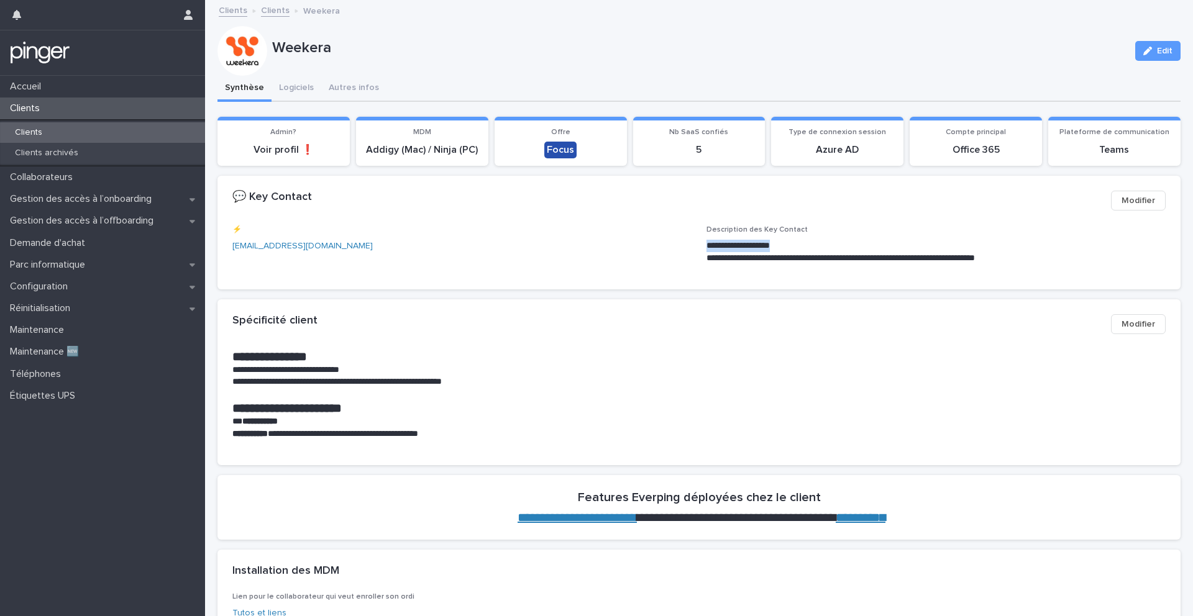
drag, startPoint x: 706, startPoint y: 244, endPoint x: 801, endPoint y: 247, distance: 95.1
click at [801, 247] on p "**********" at bounding box center [935, 246] width 459 height 12
click at [772, 246] on p "**********" at bounding box center [935, 246] width 459 height 12
drag, startPoint x: 707, startPoint y: 246, endPoint x: 772, endPoint y: 246, distance: 65.2
click at [772, 246] on p "**********" at bounding box center [935, 246] width 459 height 12
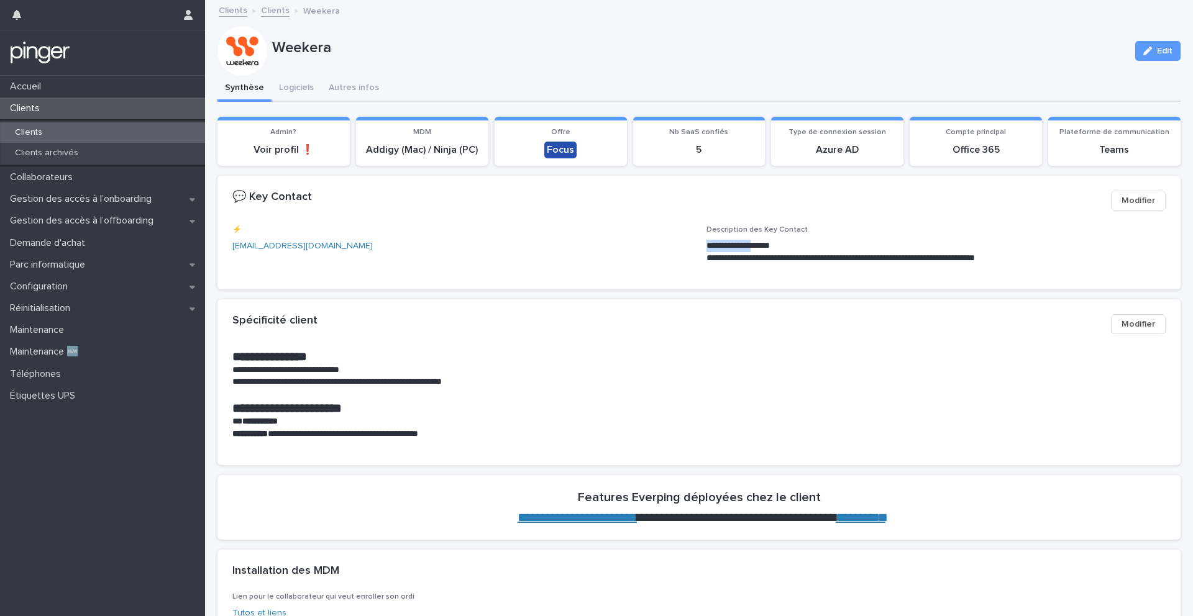
copy p "**********"
click at [289, 89] on button "Logiciels" at bounding box center [296, 89] width 50 height 26
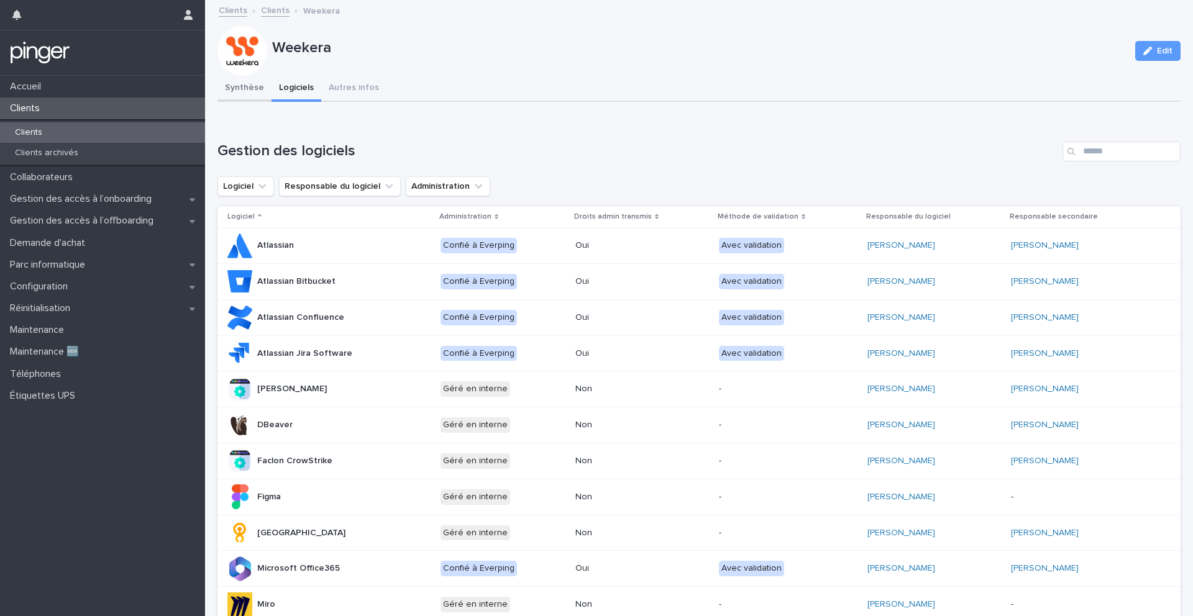
click at [253, 87] on button "Synthèse" at bounding box center [244, 89] width 54 height 26
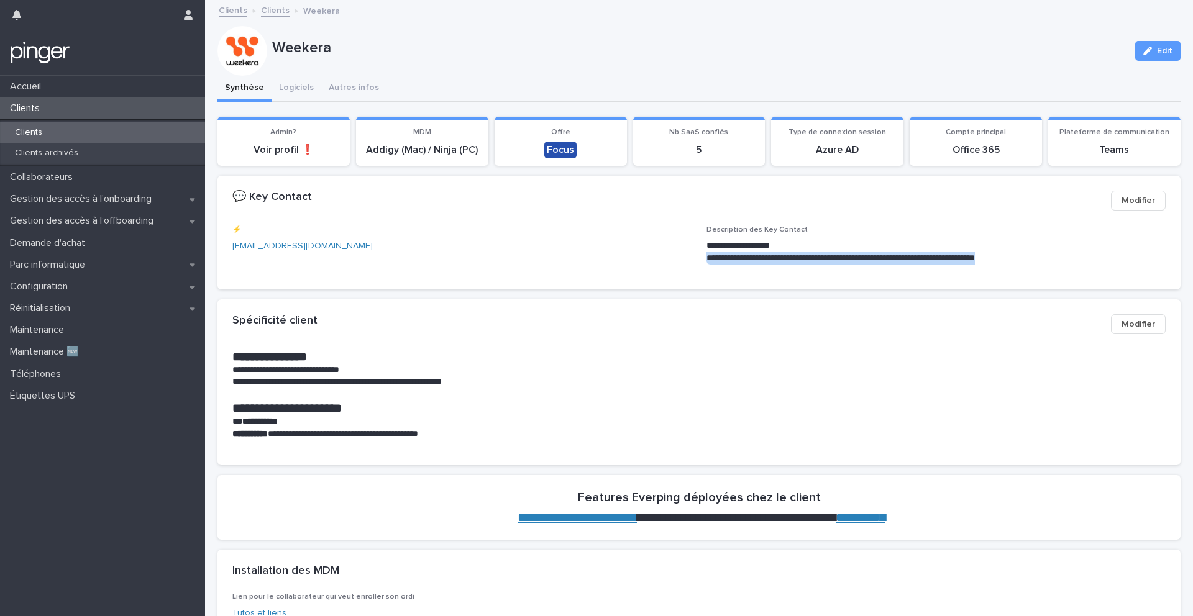
drag, startPoint x: 1038, startPoint y: 258, endPoint x: 705, endPoint y: 255, distance: 333.6
click at [705, 255] on div "**********" at bounding box center [698, 250] width 933 height 48
click at [511, 233] on p "⚡️" at bounding box center [461, 230] width 459 height 9
drag, startPoint x: 706, startPoint y: 247, endPoint x: 1040, endPoint y: 259, distance: 334.5
click at [1040, 259] on div "**********" at bounding box center [935, 252] width 459 height 25
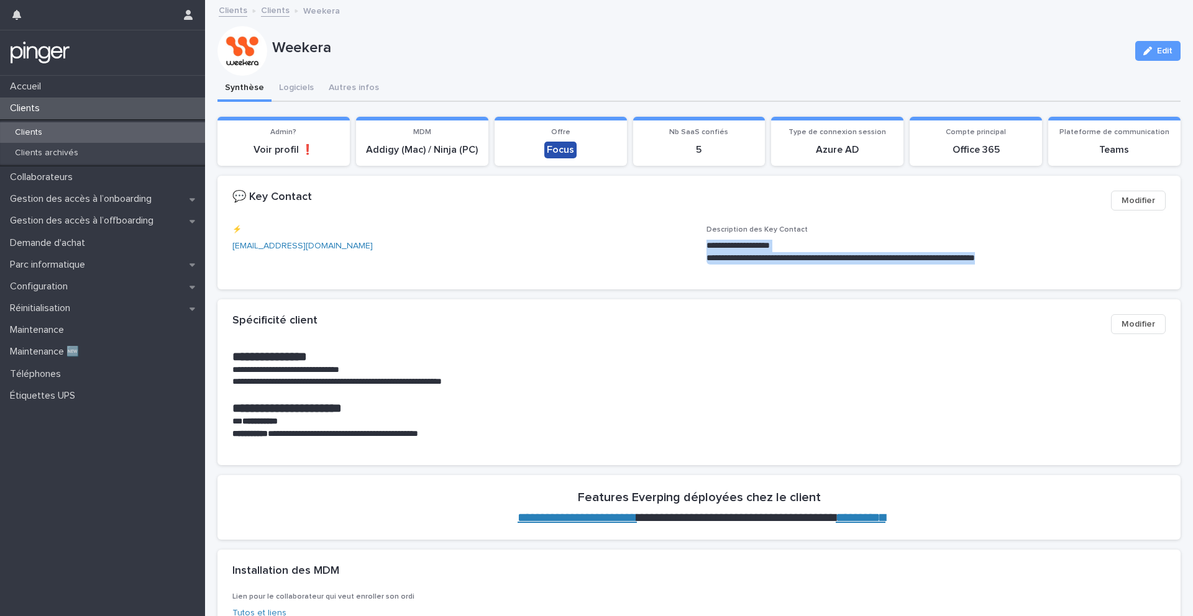
copy div "**********"
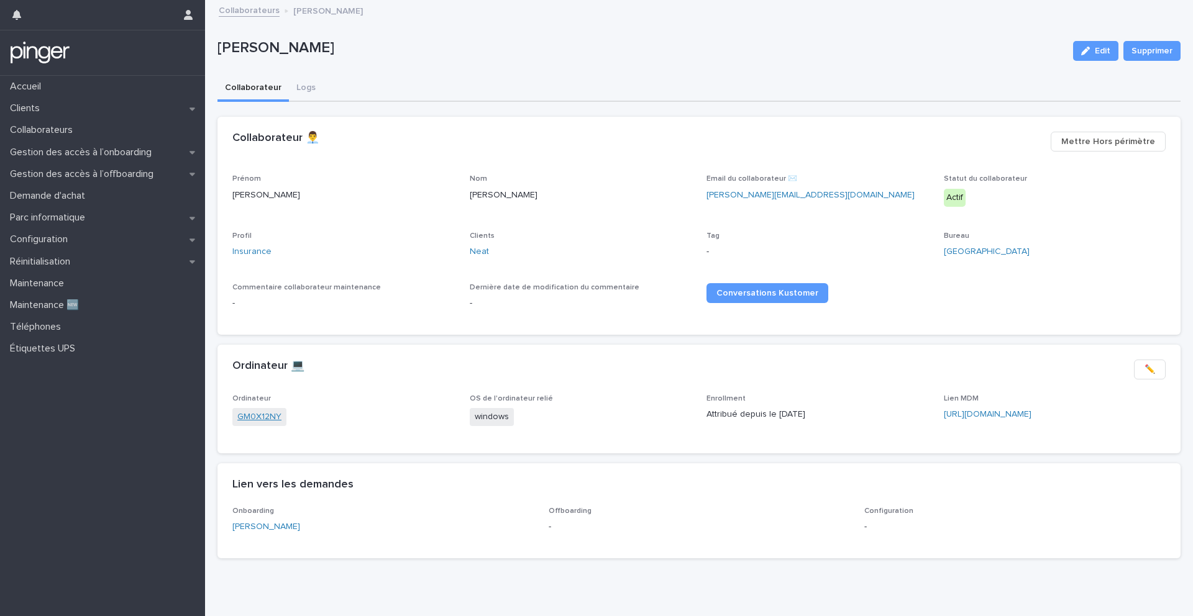
click at [266, 416] on link "GM0X12NY" at bounding box center [259, 417] width 44 height 13
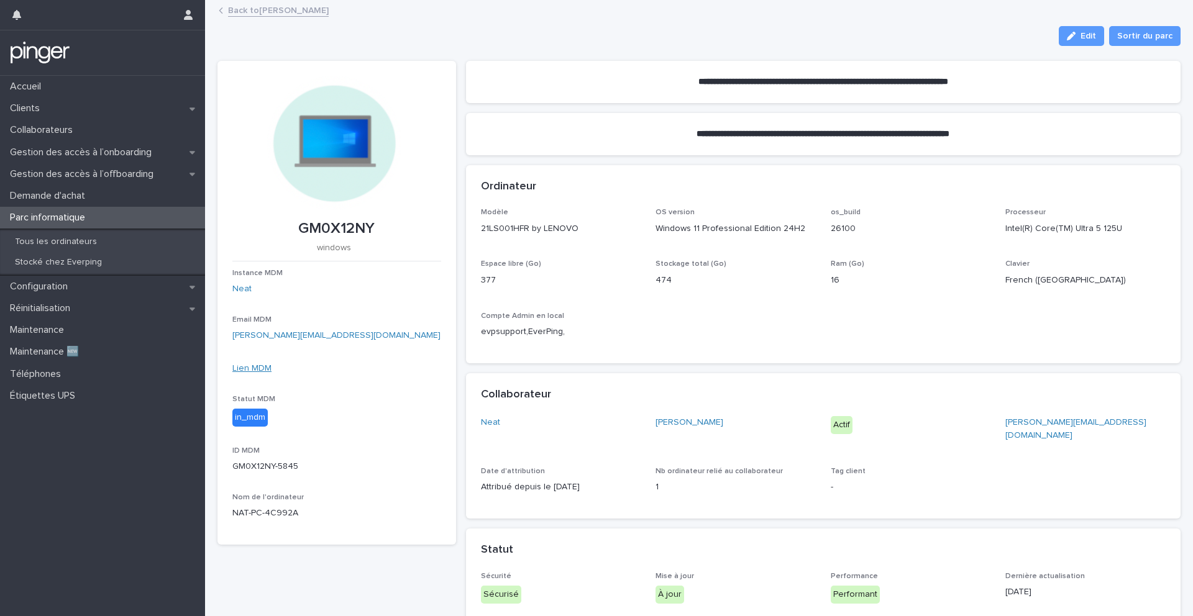
click at [253, 368] on link "Lien MDM" at bounding box center [251, 368] width 39 height 9
